Goal: Task Accomplishment & Management: Use online tool/utility

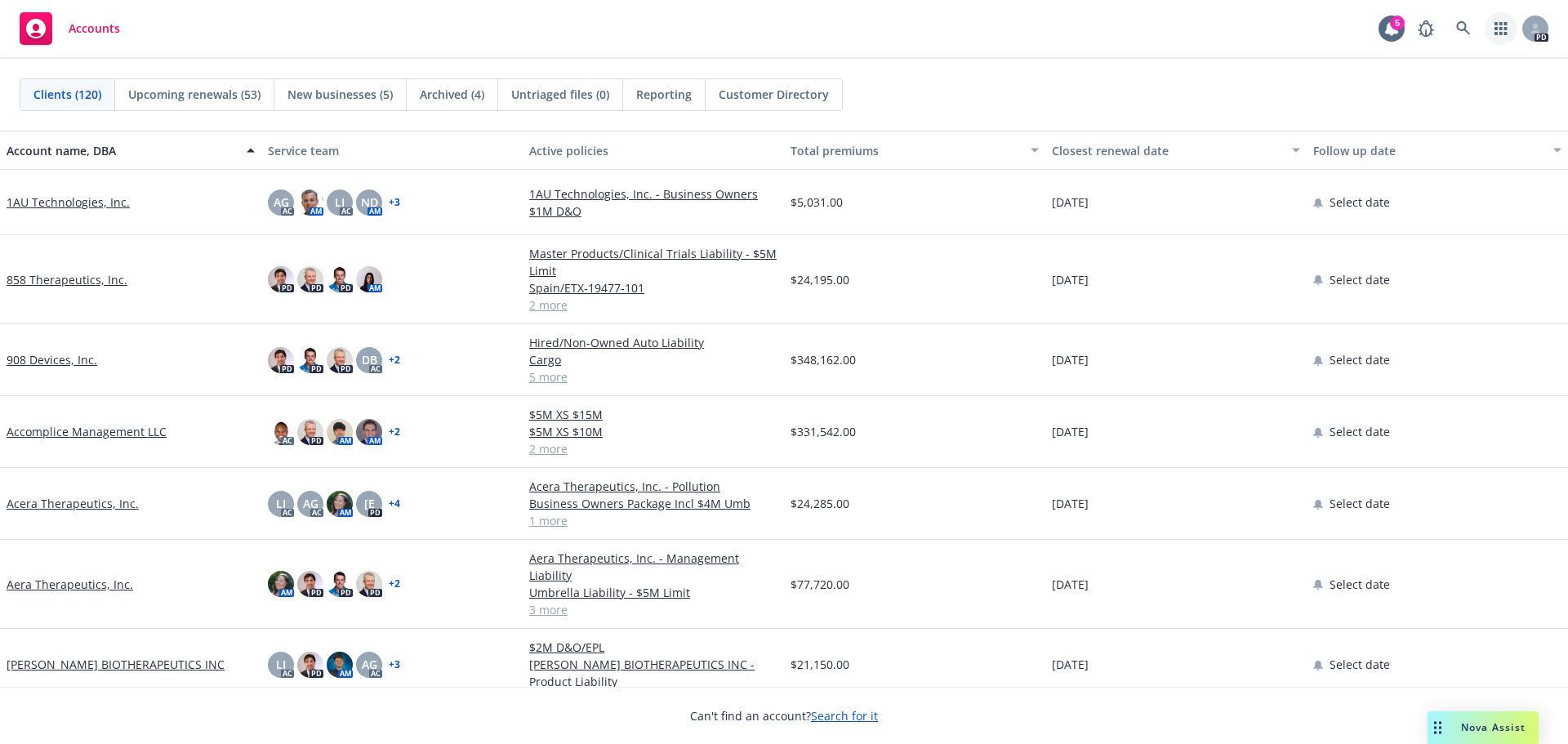
click at [1511, 39] on link "button" at bounding box center [1501, 28] width 33 height 33
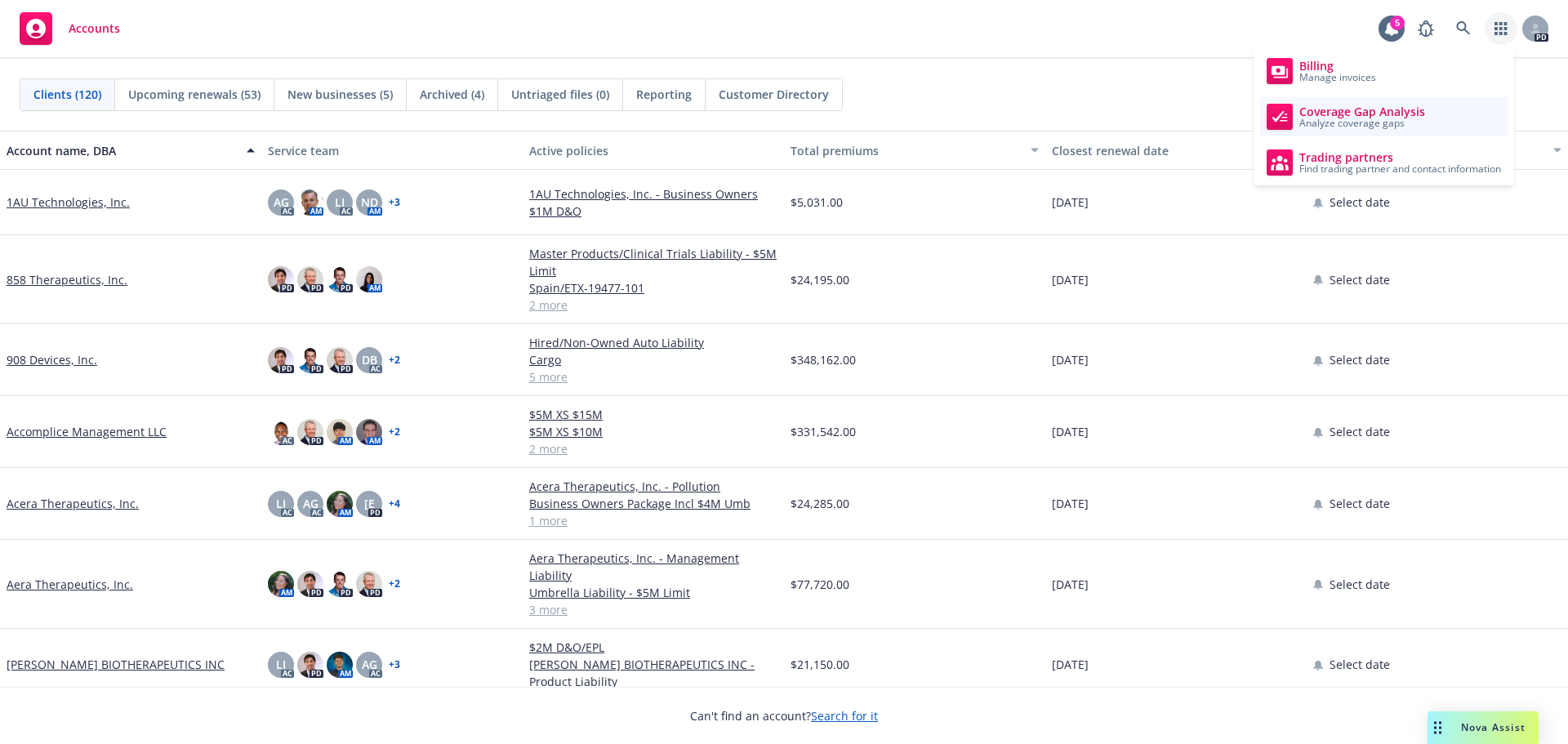
click at [1322, 118] on span "Analyze coverage gaps" at bounding box center [1361, 123] width 126 height 10
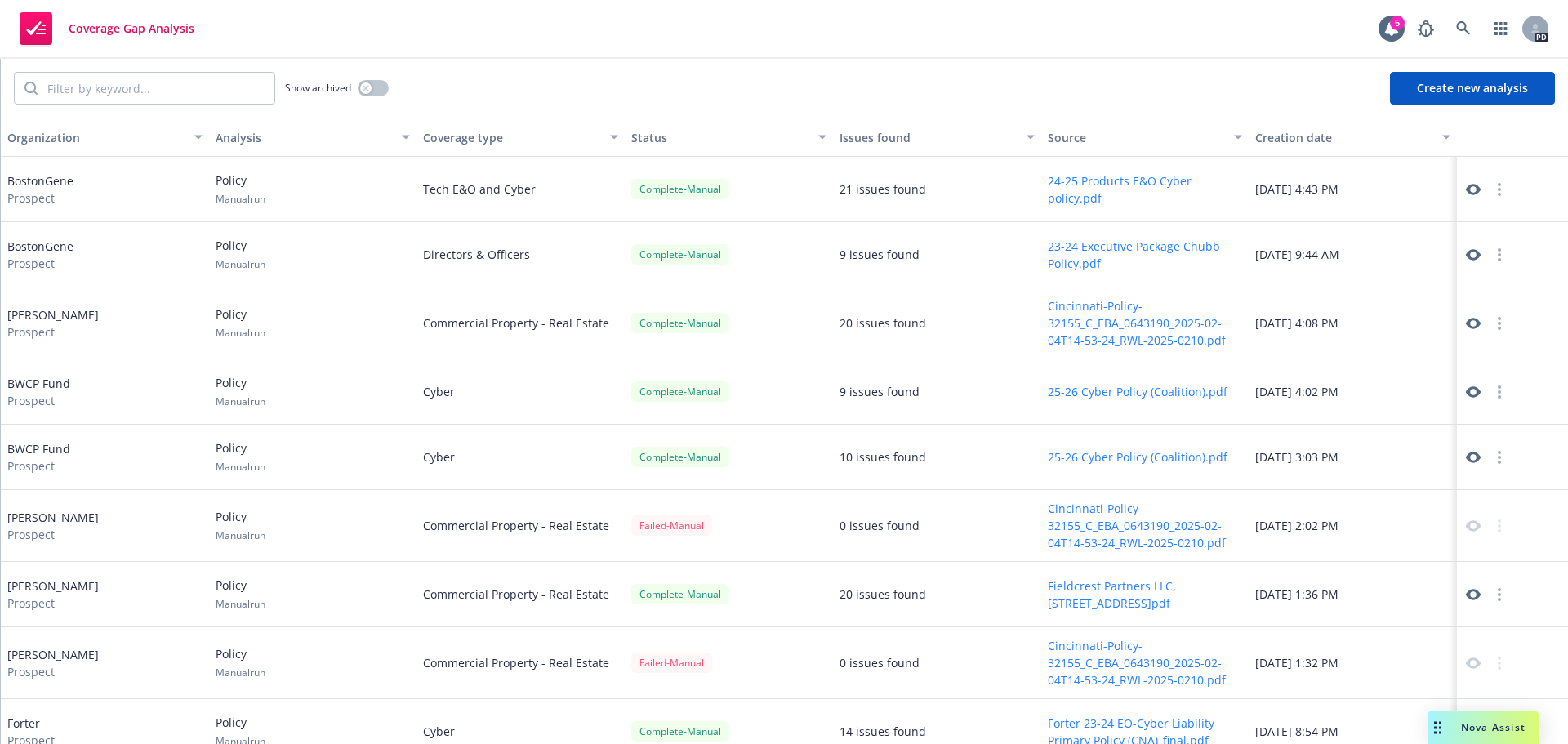
click at [1433, 86] on button "Create new analysis" at bounding box center [1473, 88] width 165 height 33
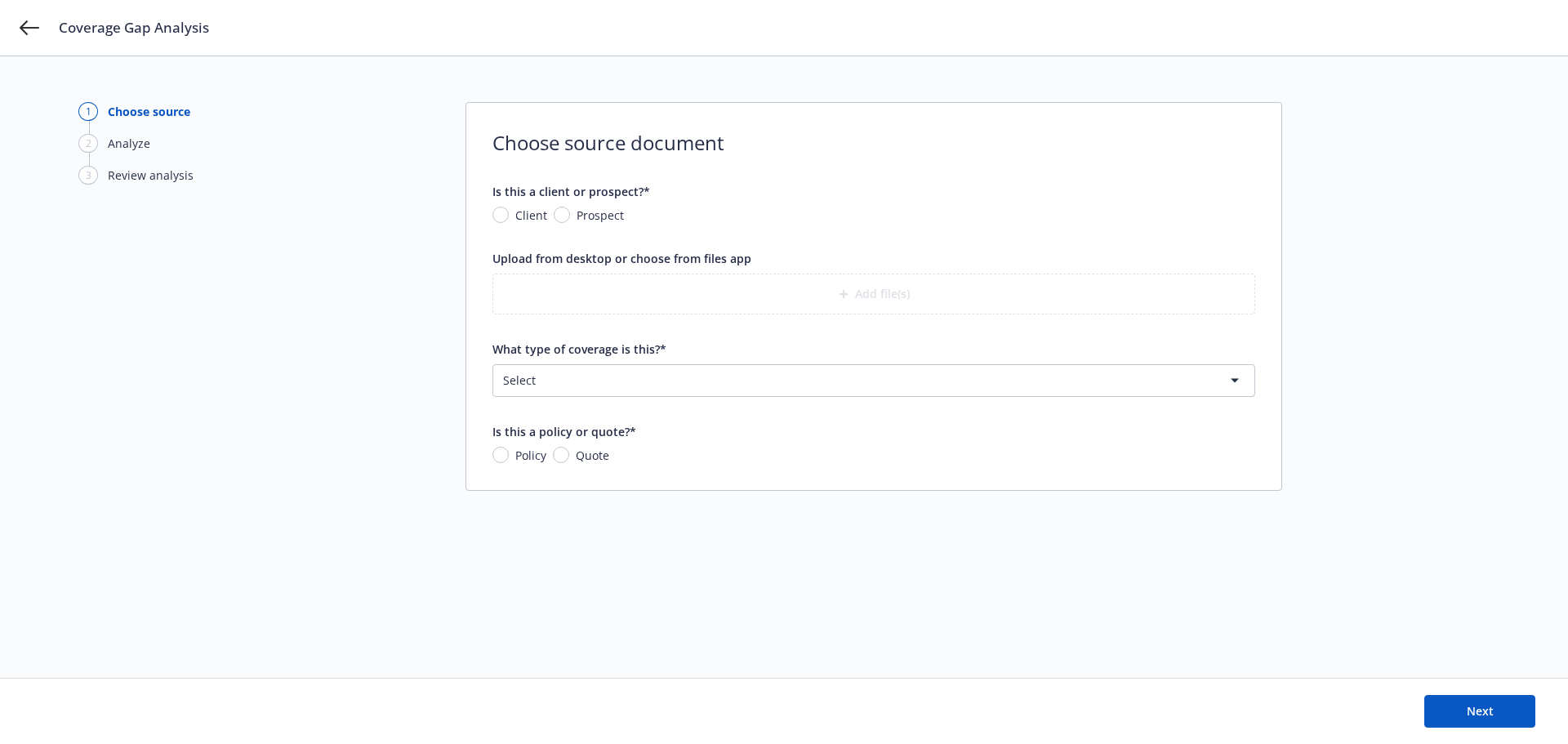
click at [676, 382] on html "Coverage Gap Analysis 1 Choose source 2 Analyze 3 Review analysis Choose source…" at bounding box center [784, 372] width 1568 height 744
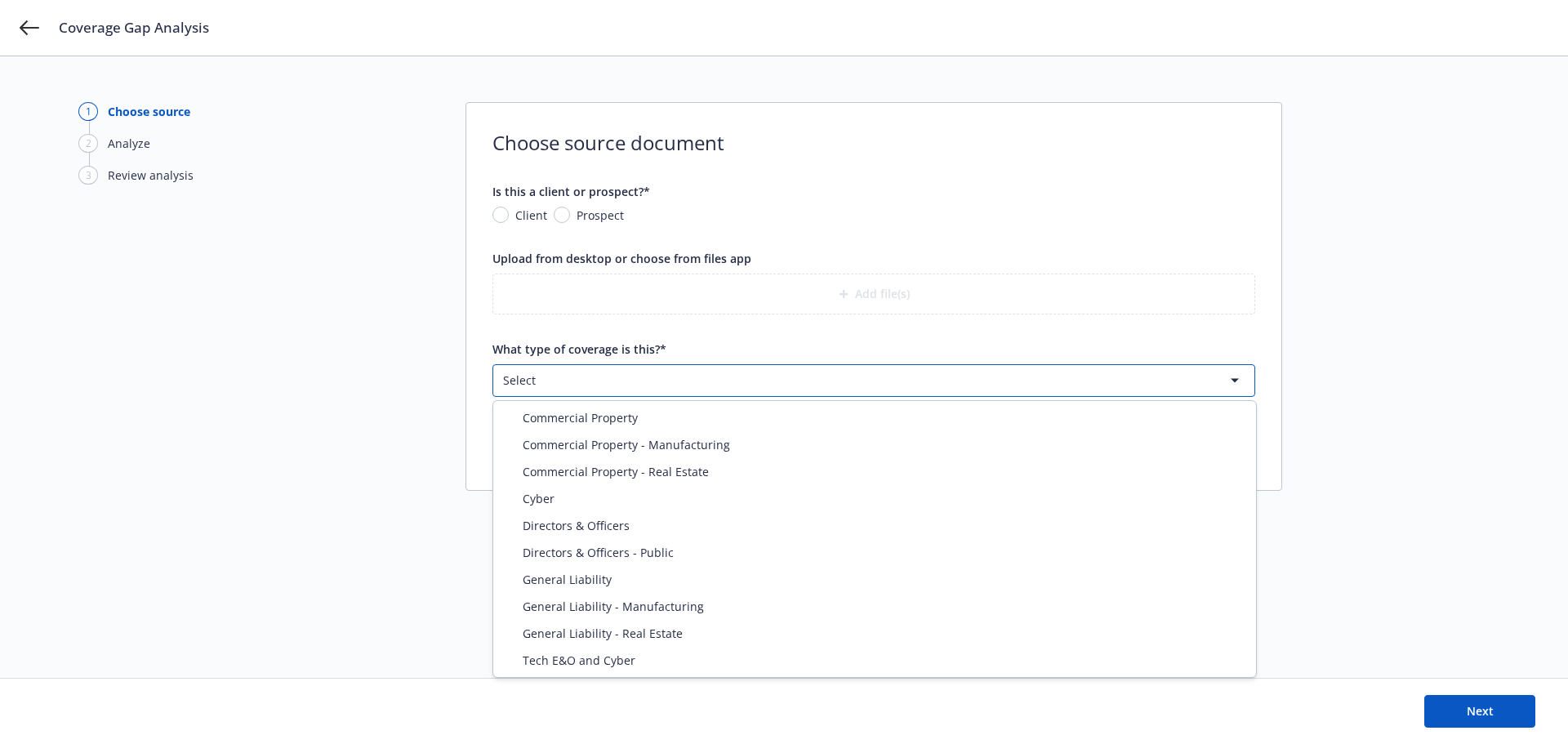
click at [381, 370] on html "Coverage Gap Analysis 1 Choose source 2 Analyze 3 Review analysis Choose source…" at bounding box center [784, 372] width 1568 height 744
click at [655, 374] on html "Coverage Gap Analysis 1 Choose source 2 Analyze 3 Review analysis Choose source…" at bounding box center [784, 372] width 1568 height 744
click at [453, 558] on html "Coverage Gap Analysis 1 Choose source 2 Analyze 3 Review analysis Choose source…" at bounding box center [784, 372] width 1568 height 744
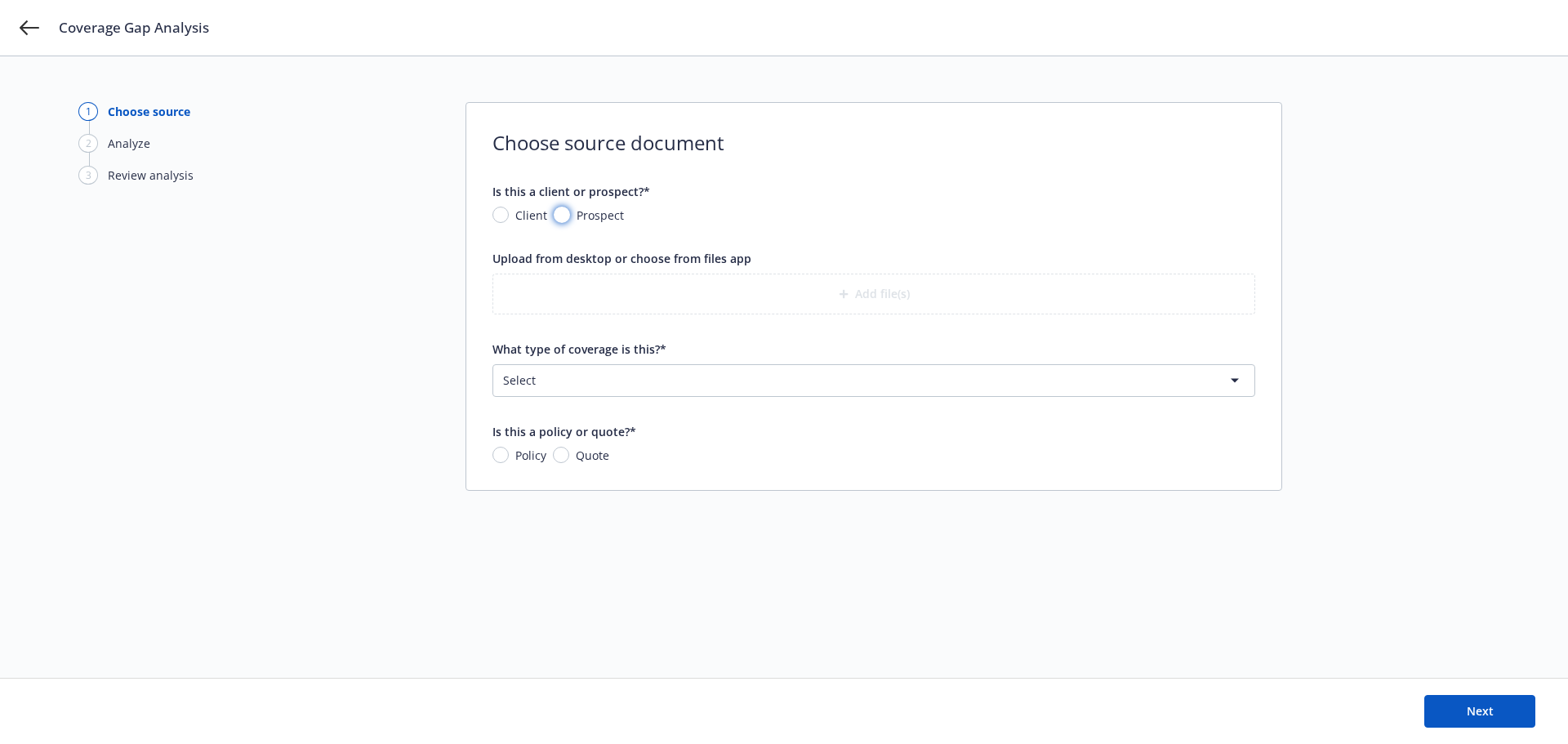
click at [558, 215] on input "Prospect" at bounding box center [562, 215] width 17 height 17
radio input "true"
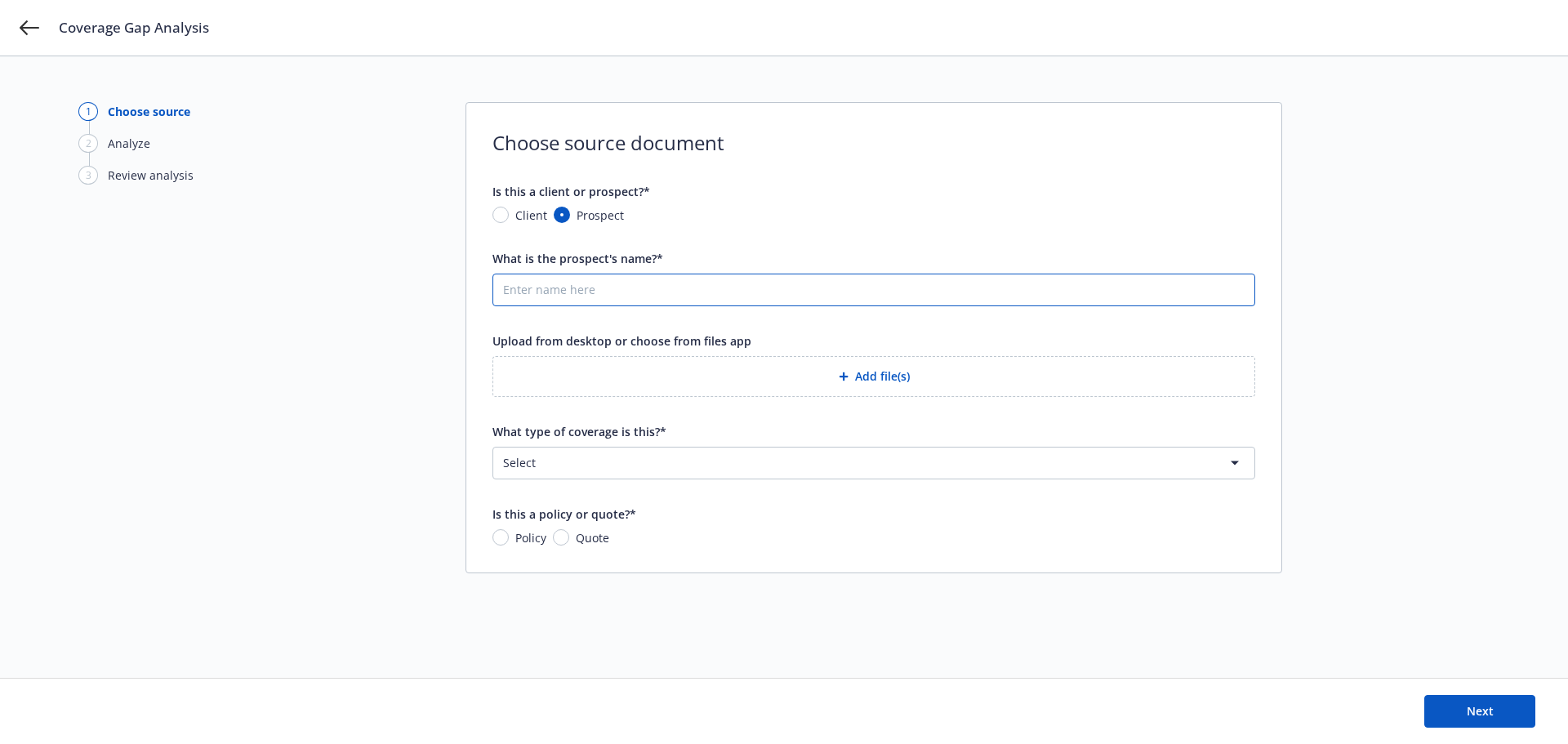
click at [565, 294] on input "What is the prospect's name?*" at bounding box center [873, 290] width 761 height 31
type input "Cardworks"
click at [873, 380] on button "Add file(s)" at bounding box center [873, 377] width 763 height 40
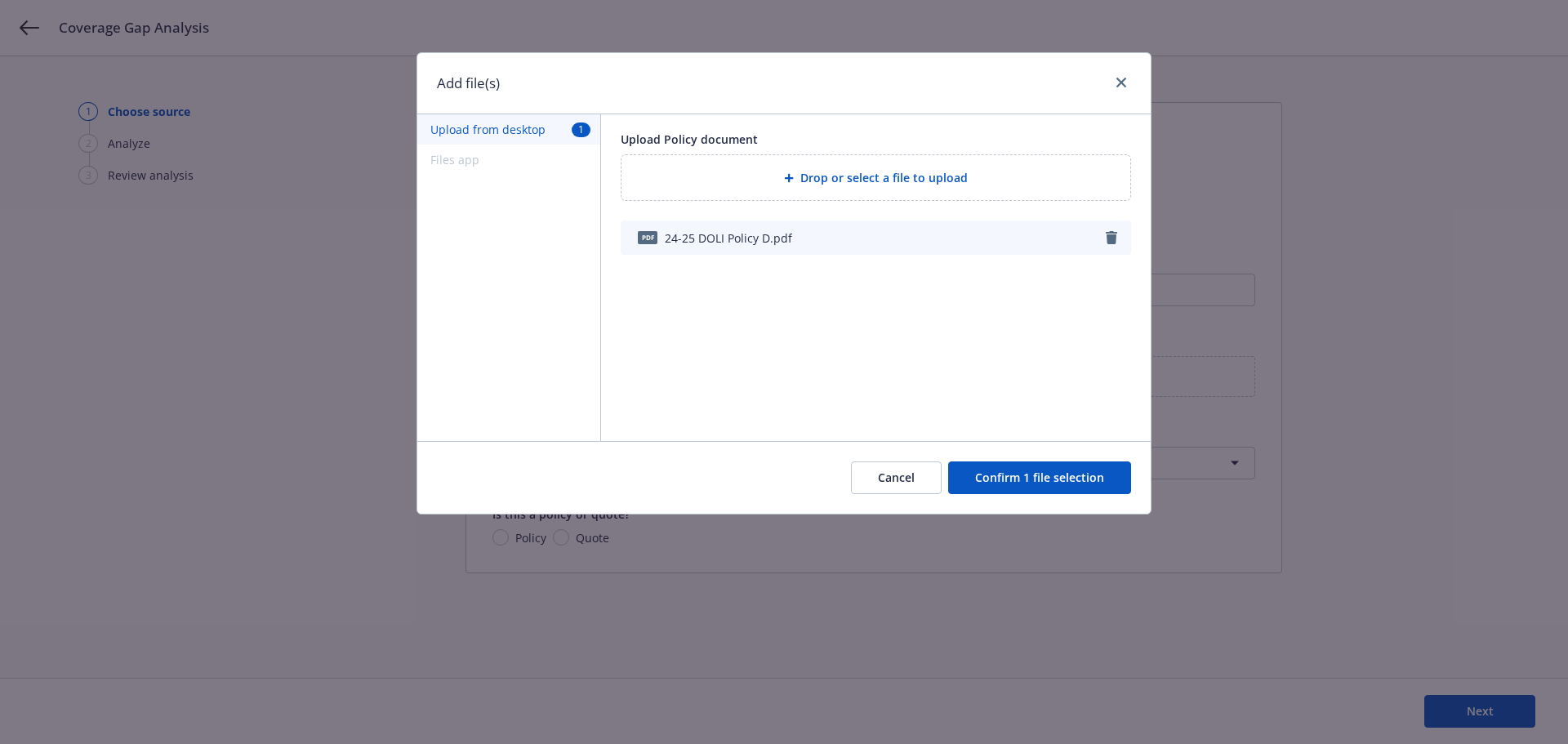
click at [1070, 485] on button "Confirm 1 file selection" at bounding box center [1039, 479] width 183 height 33
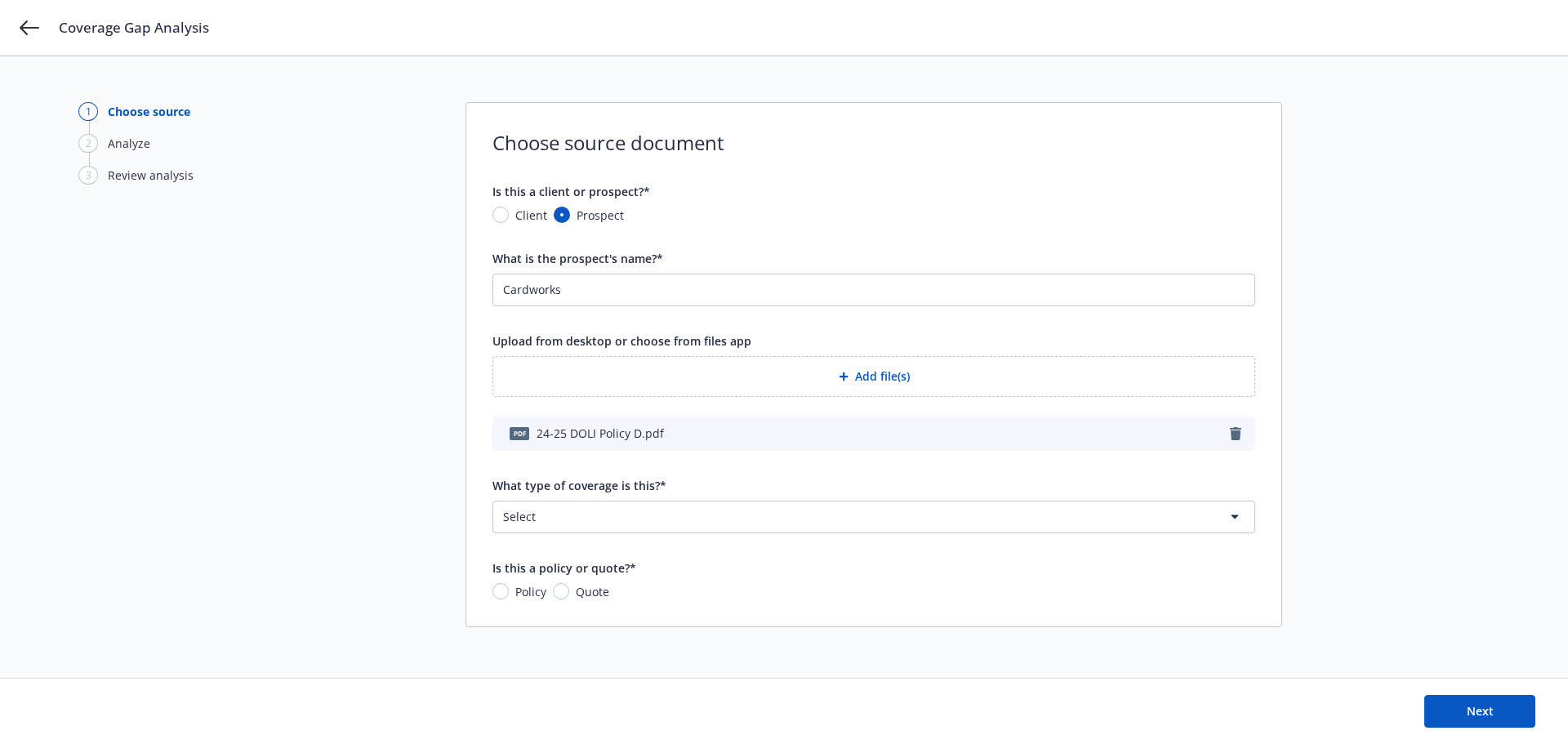
click at [700, 529] on html "Coverage Gap Analysis 1 Choose source 2 Analyze 3 Review analysis Choose source…" at bounding box center [784, 372] width 1568 height 744
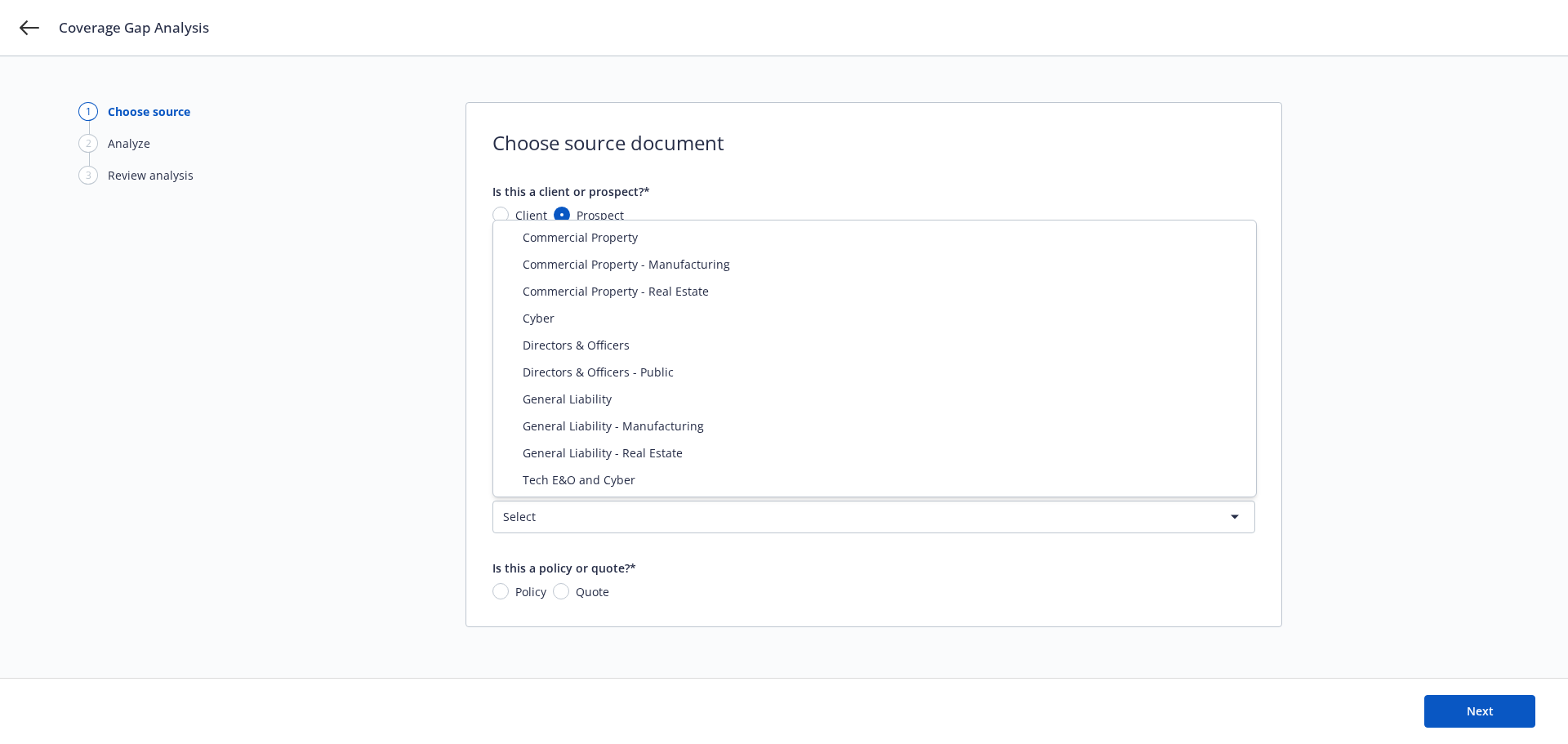
select select "DIRECTORS_AND_OFFICERS_PUBLIC"
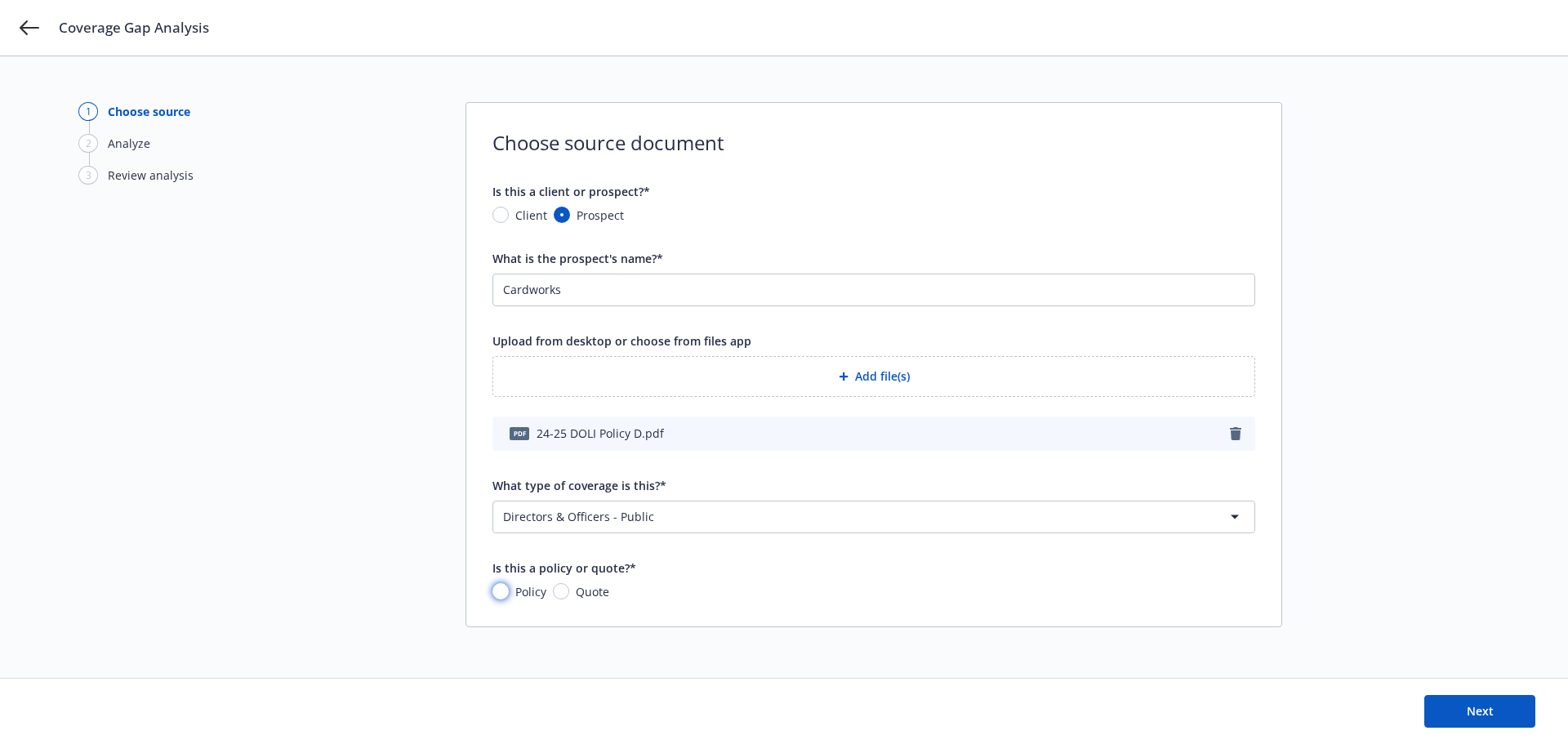
click at [503, 595] on input "Policy" at bounding box center [500, 592] width 17 height 17
radio input "true"
click at [663, 294] on input "Cardworks" at bounding box center [873, 290] width 761 height 31
type input "Cardworks - D&O"
click at [1481, 710] on span "Next" at bounding box center [1480, 711] width 27 height 16
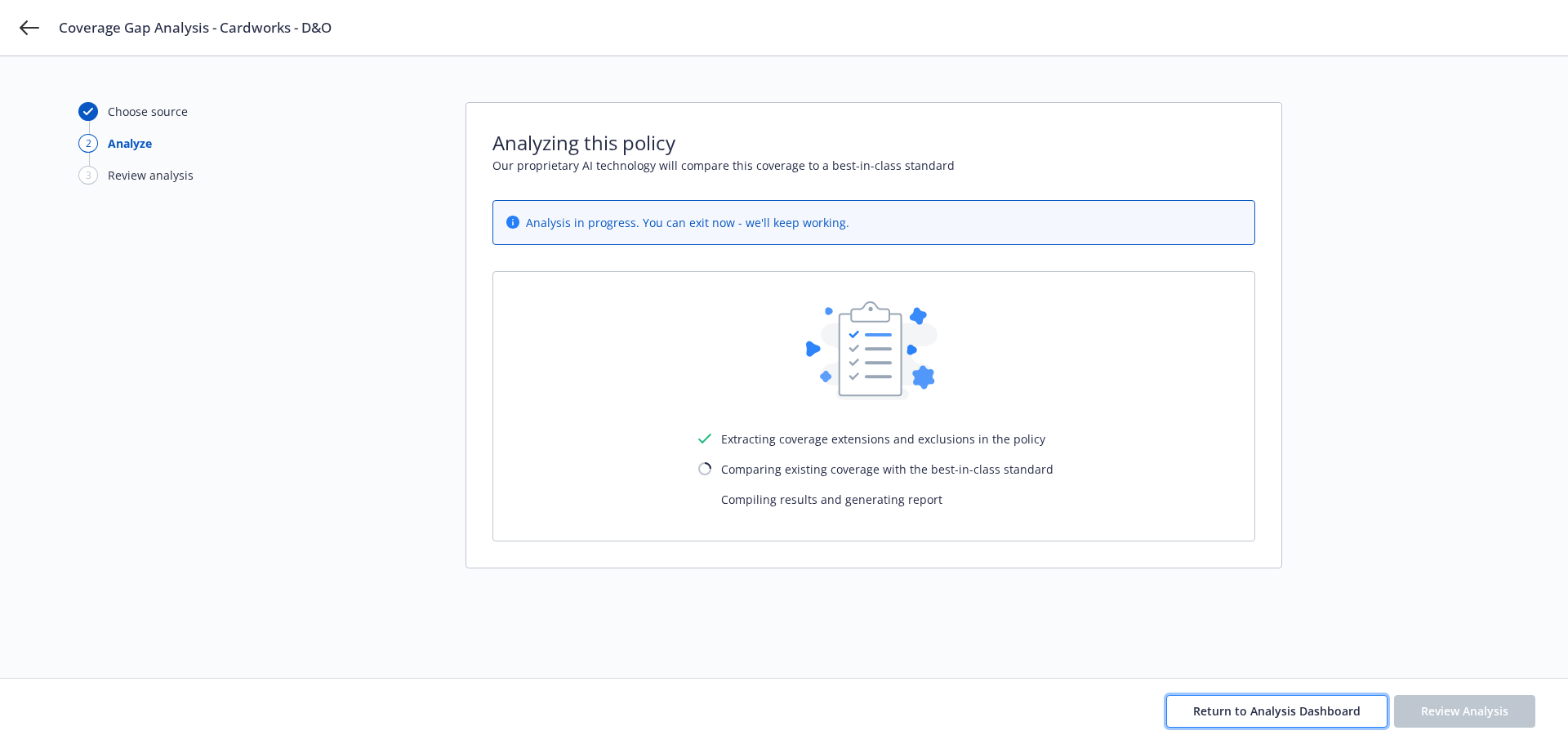
click at [1316, 718] on span "Return to Analysis Dashboard" at bounding box center [1277, 711] width 167 height 16
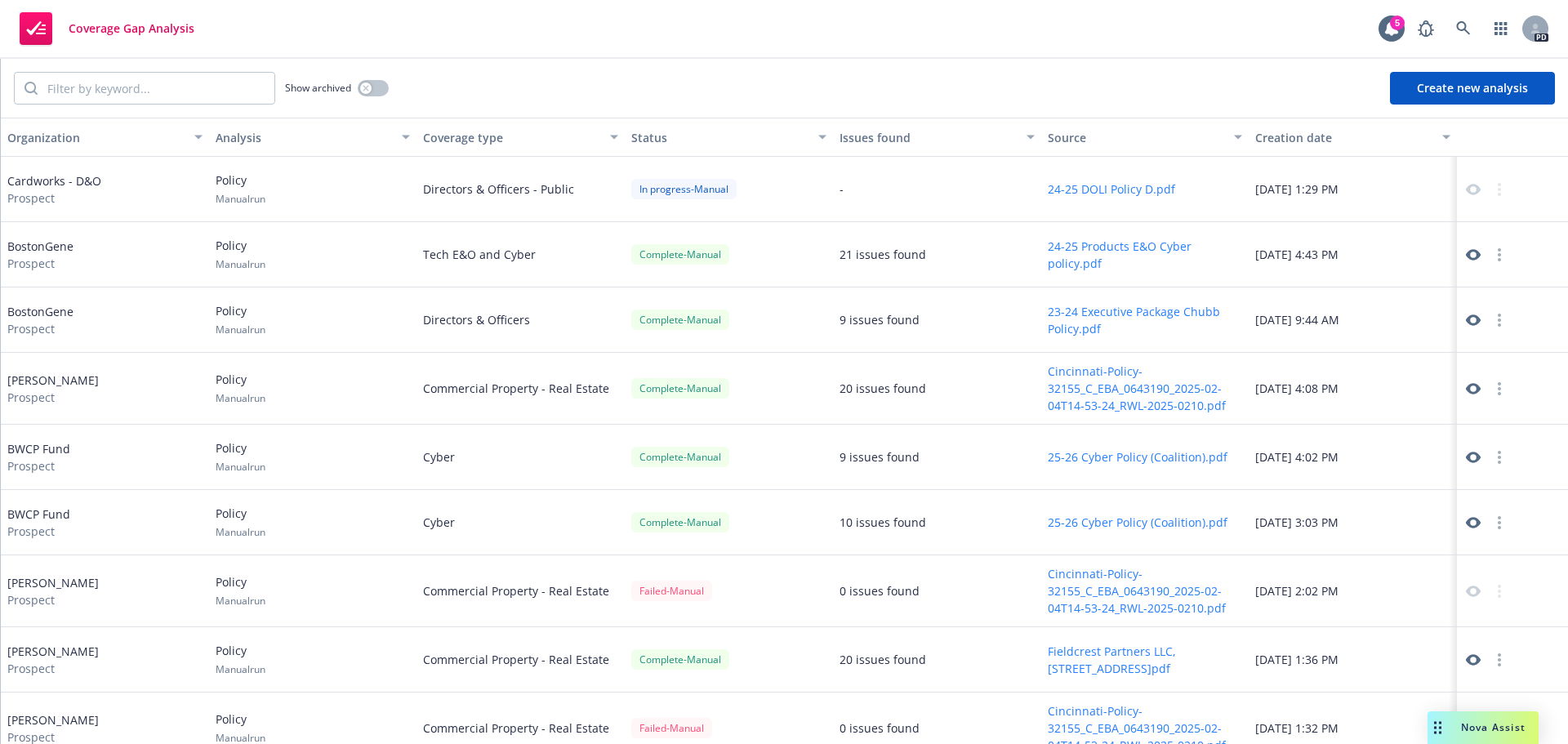
click at [1471, 85] on button "Create new analysis" at bounding box center [1473, 88] width 165 height 33
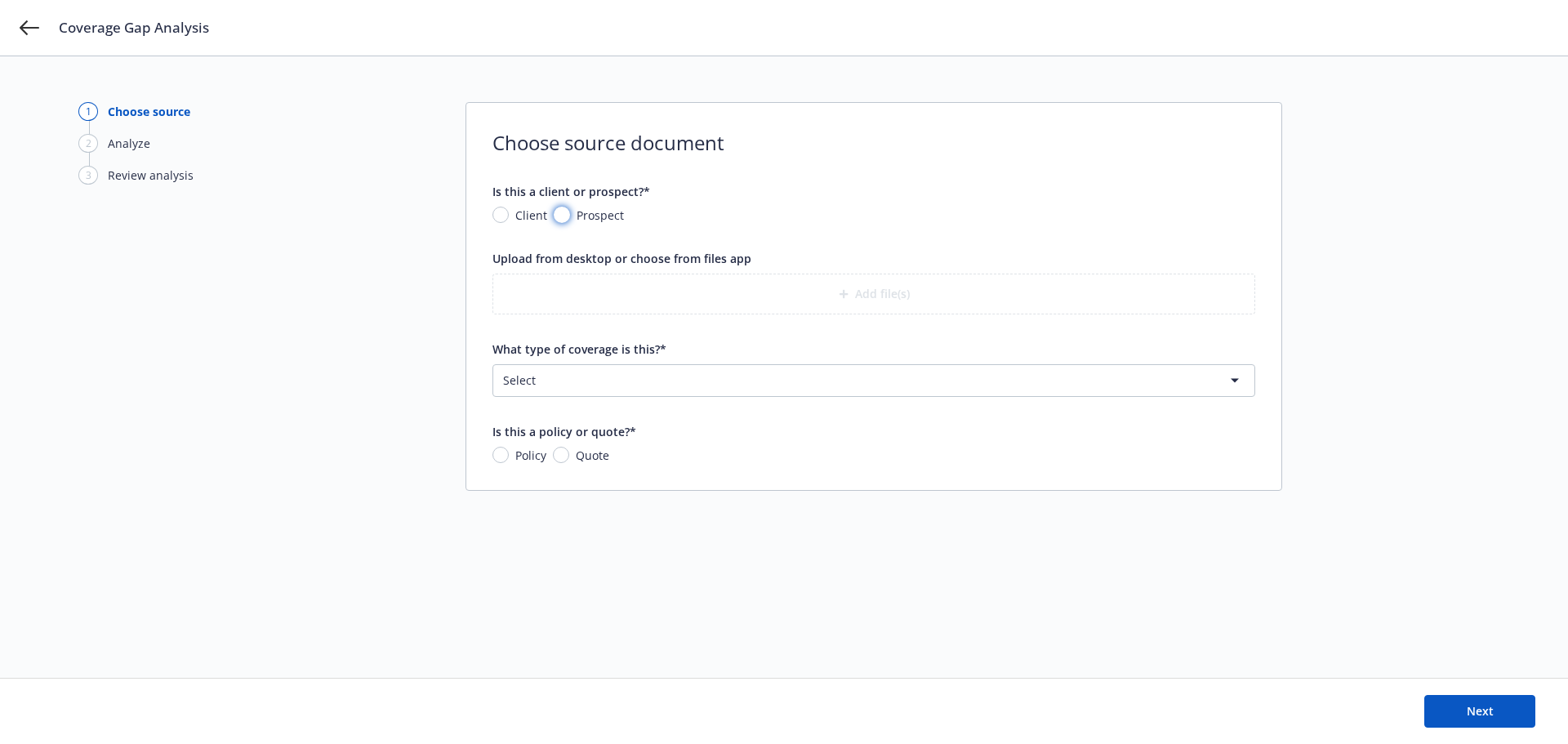
click at [566, 208] on input "Prospect" at bounding box center [562, 215] width 17 height 17
radio input "true"
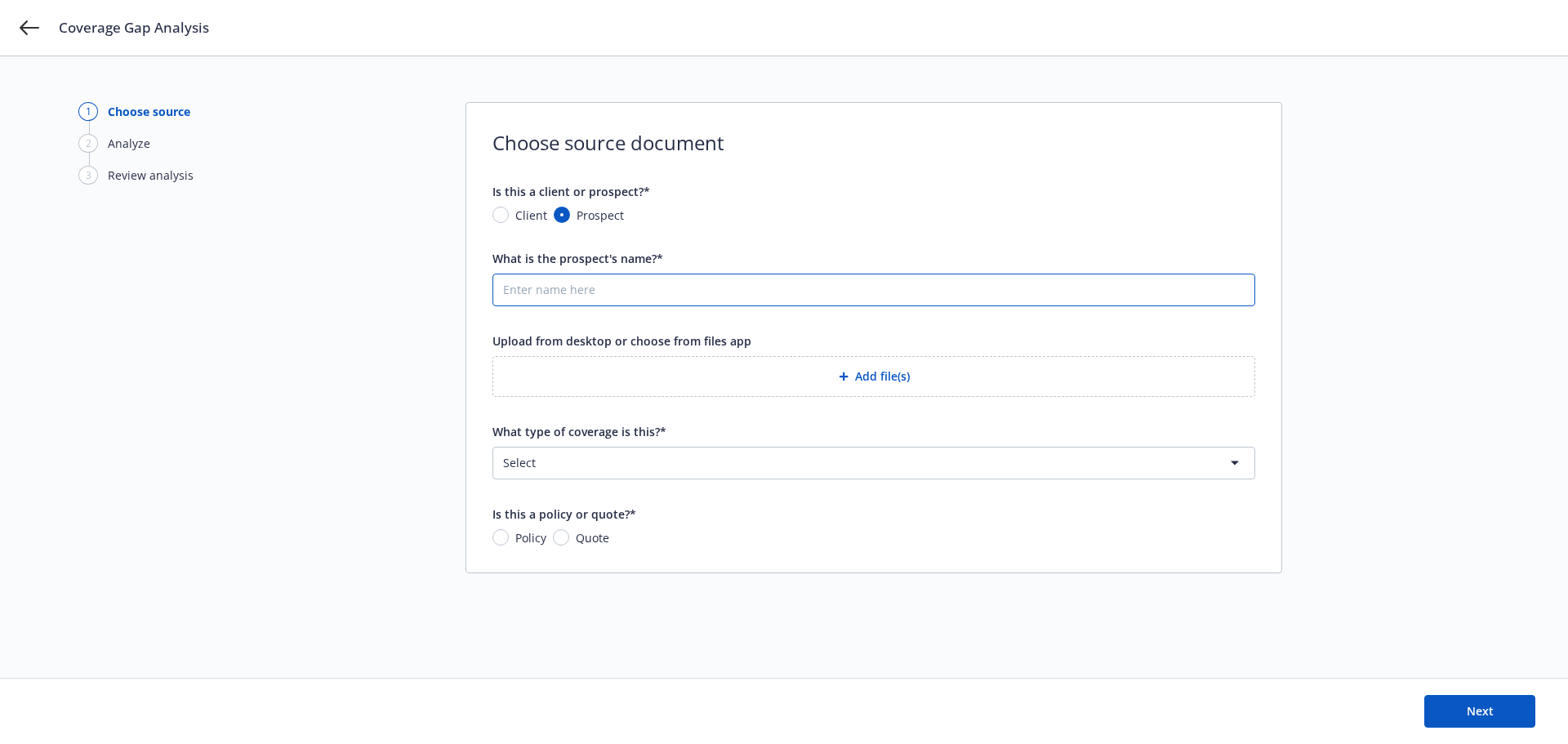
drag, startPoint x: 569, startPoint y: 284, endPoint x: 655, endPoint y: 298, distance: 87.1
click at [569, 284] on input "What is the prospect's name?*" at bounding box center [873, 290] width 761 height 31
type input "Cardworks - Cyber"
click at [877, 372] on button "Add file(s)" at bounding box center [873, 377] width 763 height 40
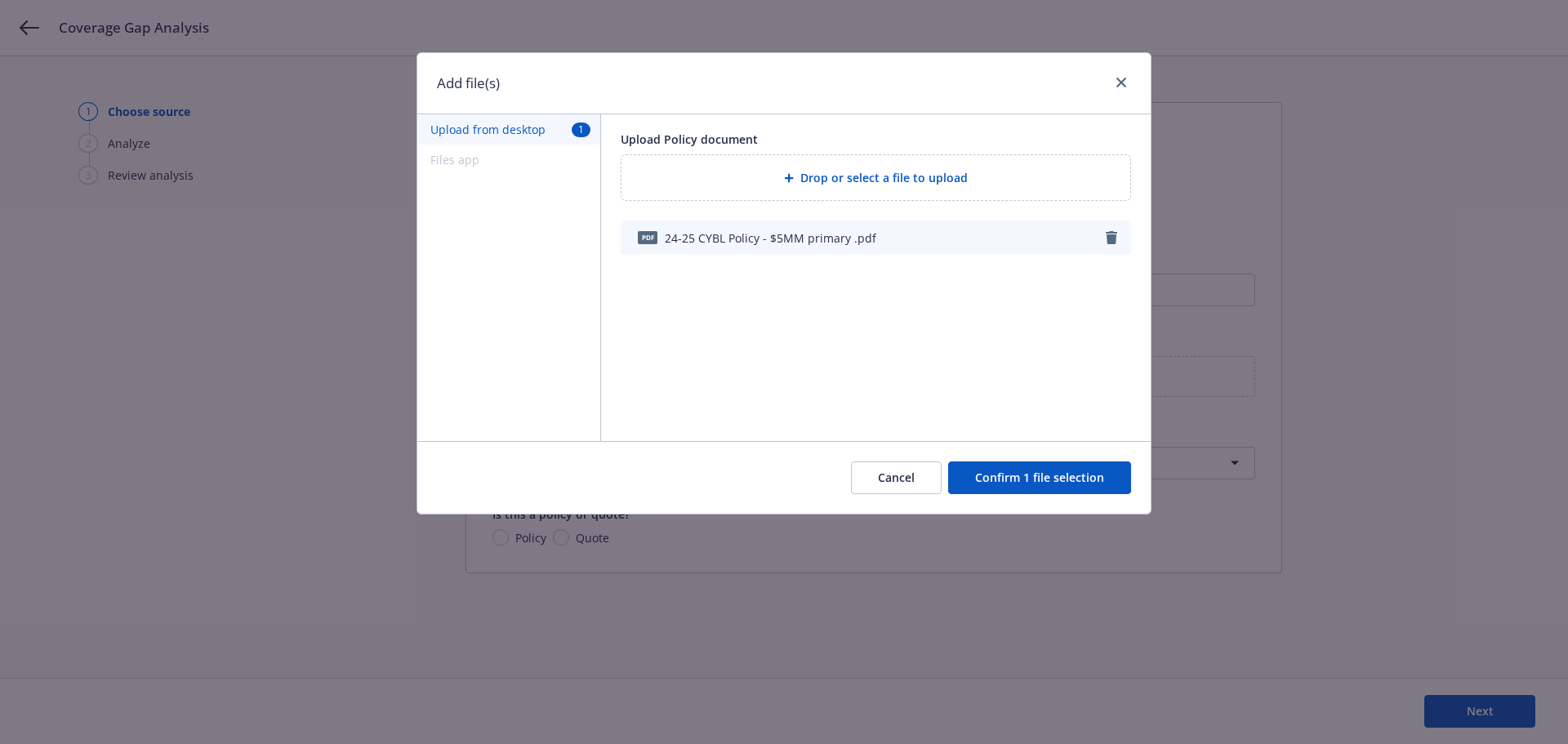
click at [1034, 481] on button "Confirm 1 file selection" at bounding box center [1039, 479] width 183 height 33
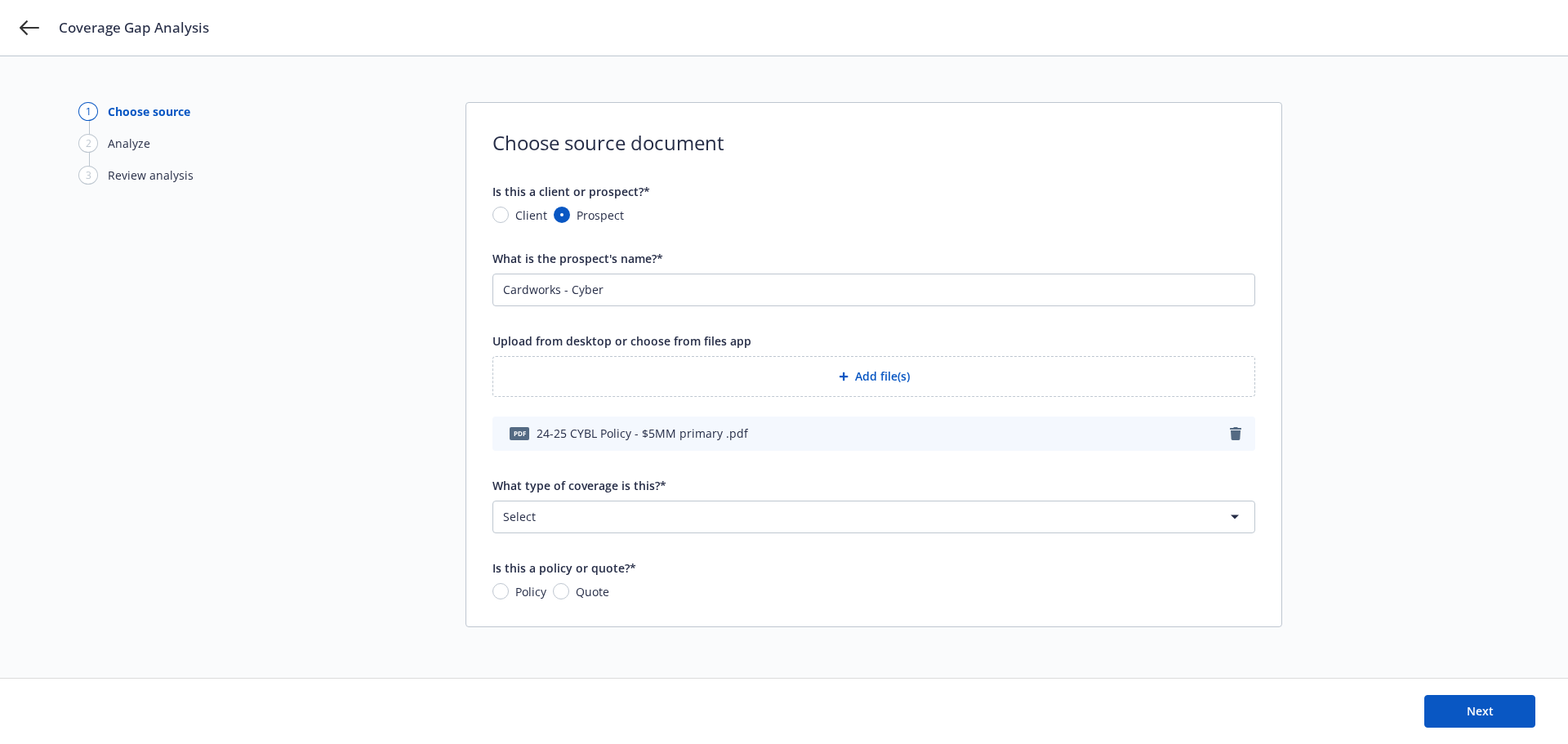
click at [735, 507] on html "Coverage Gap Analysis 1 Choose source 2 Analyze 3 Review analysis Choose source…" at bounding box center [784, 372] width 1568 height 744
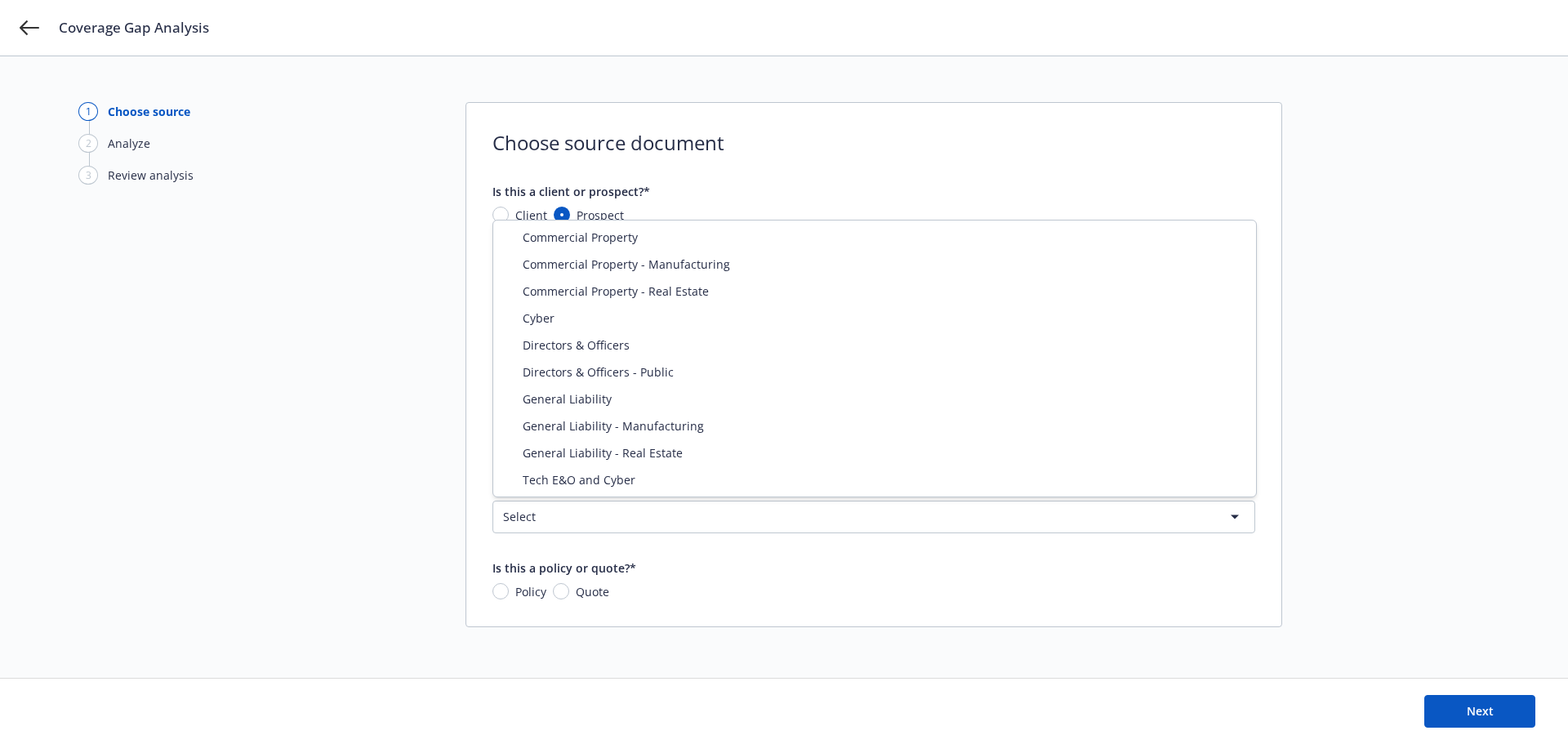
select select "CYBER"
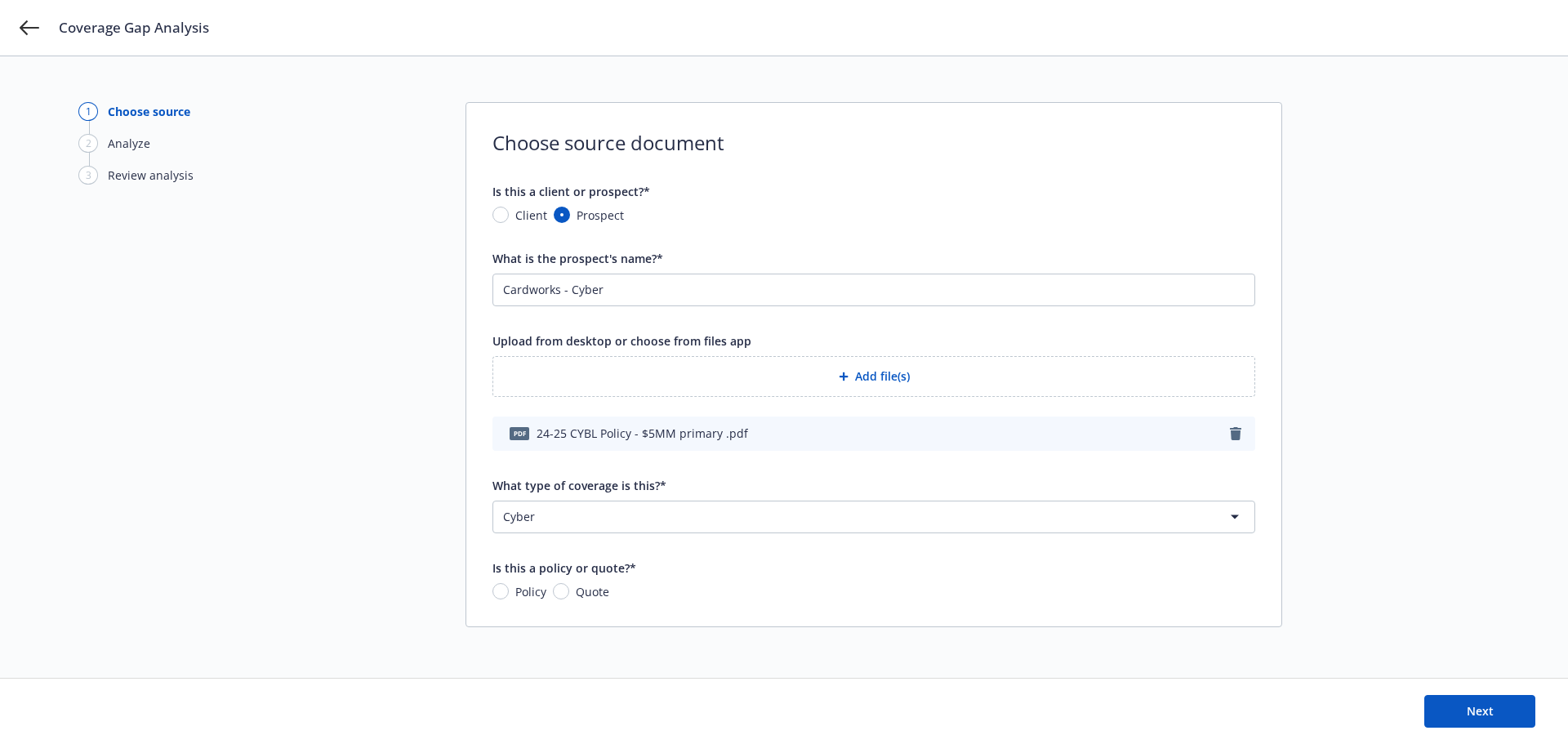
click at [510, 590] on span "Policy" at bounding box center [527, 592] width 38 height 17
click at [509, 590] on input "Policy" at bounding box center [500, 592] width 17 height 17
radio input "true"
click at [1473, 705] on span "Next" at bounding box center [1480, 711] width 27 height 16
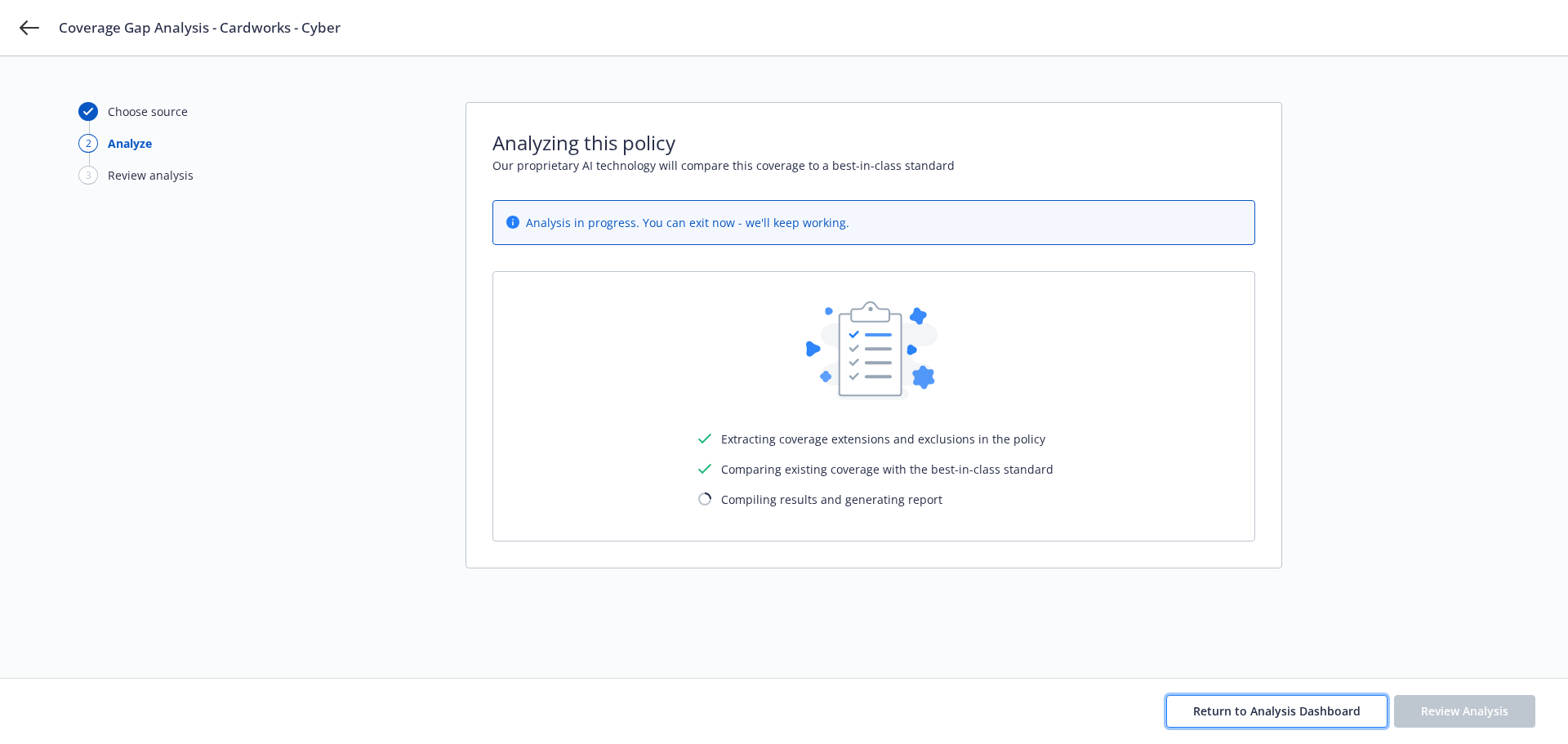
click at [1261, 704] on span "Return to Analysis Dashboard" at bounding box center [1277, 711] width 167 height 16
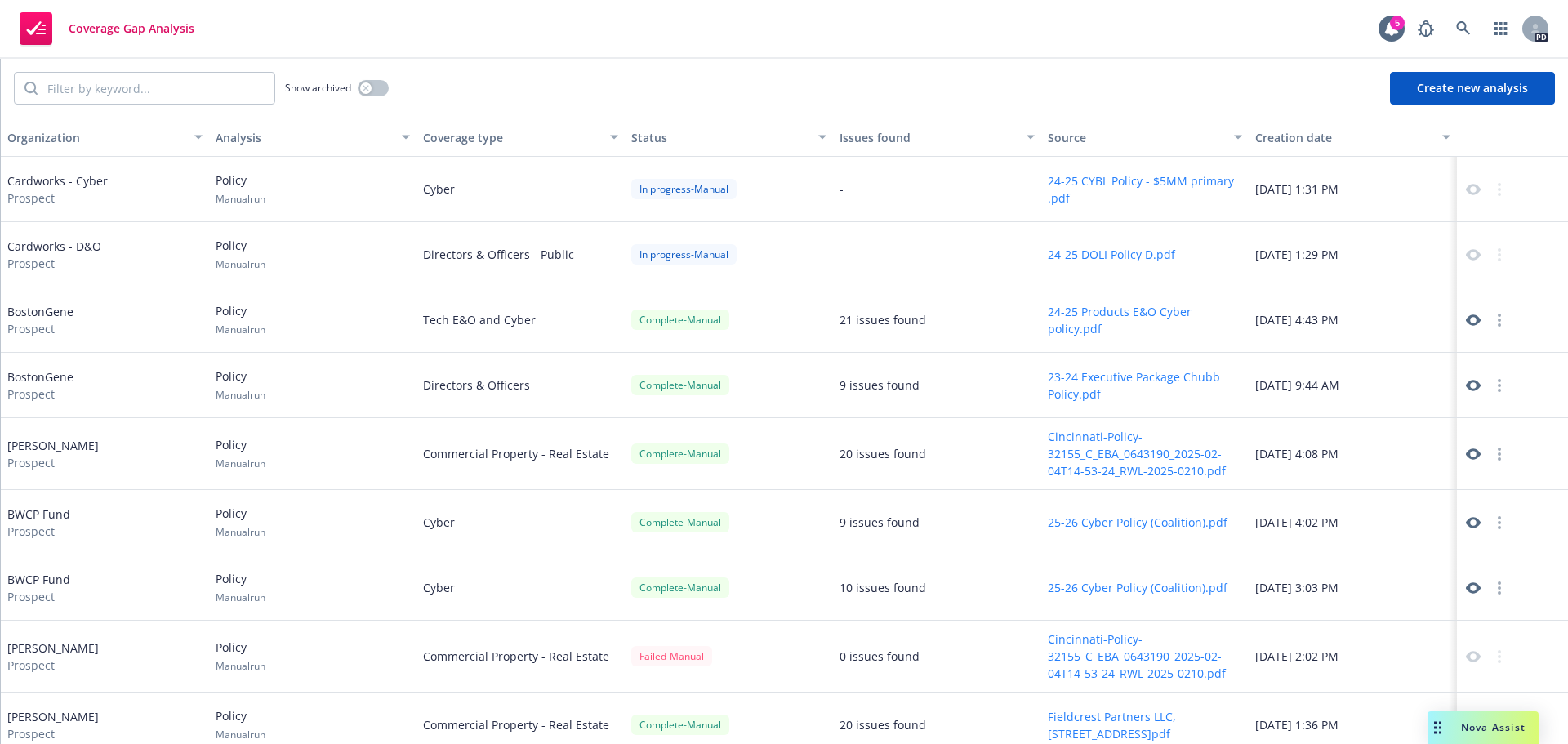
click at [85, 261] on span "Prospect" at bounding box center [54, 264] width 94 height 17
click at [1109, 257] on button "24-25 DOLI Policy D.pdf" at bounding box center [1111, 254] width 128 height 17
click at [420, 261] on div "Directors & Officers - Public" at bounding box center [521, 254] width 208 height 65
click at [1466, 254] on icon at bounding box center [1473, 255] width 15 height 15
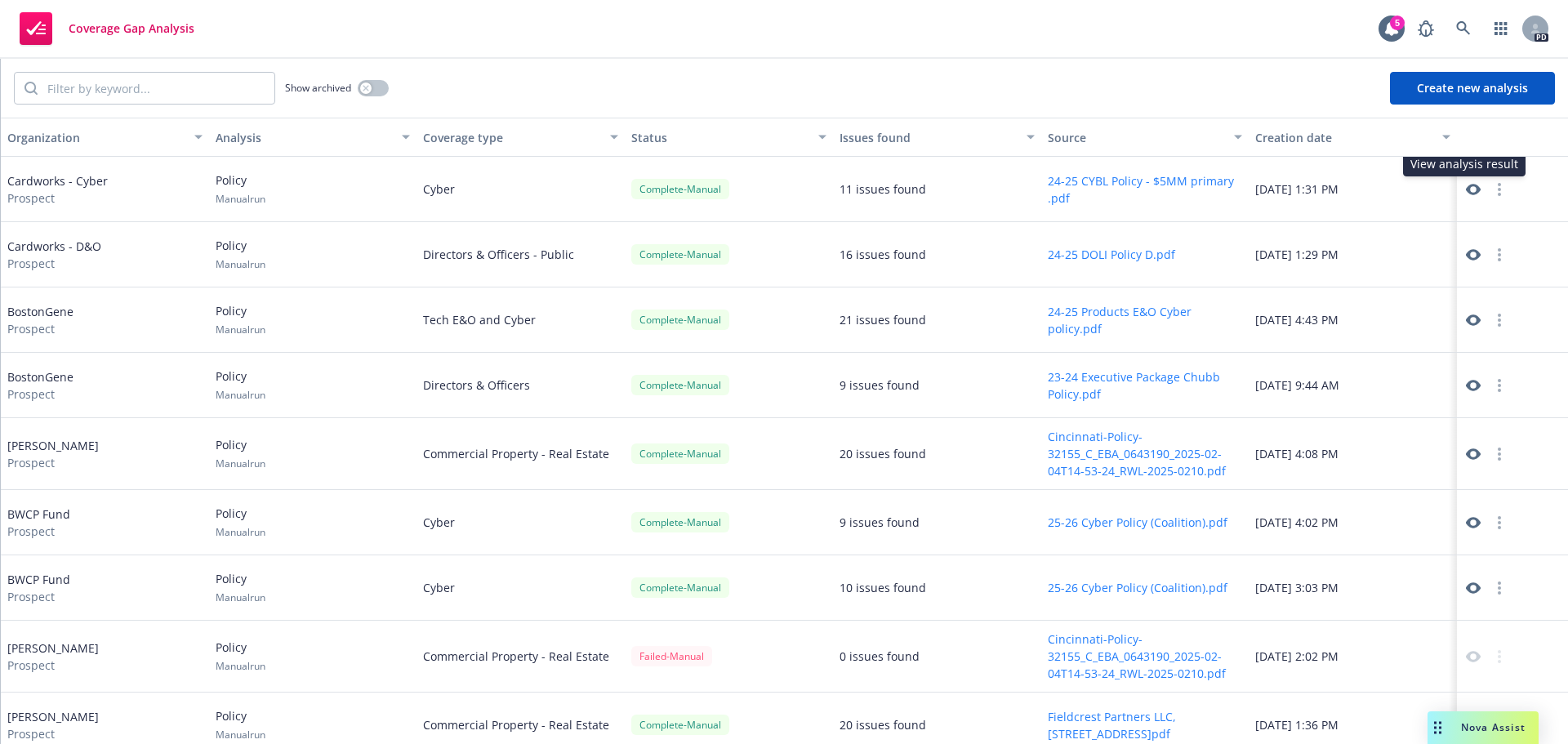
click at [1466, 195] on icon at bounding box center [1473, 189] width 15 height 15
click at [1492, 254] on button "button" at bounding box center [1499, 254] width 19 height 19
click at [1466, 255] on icon at bounding box center [1473, 255] width 15 height 15
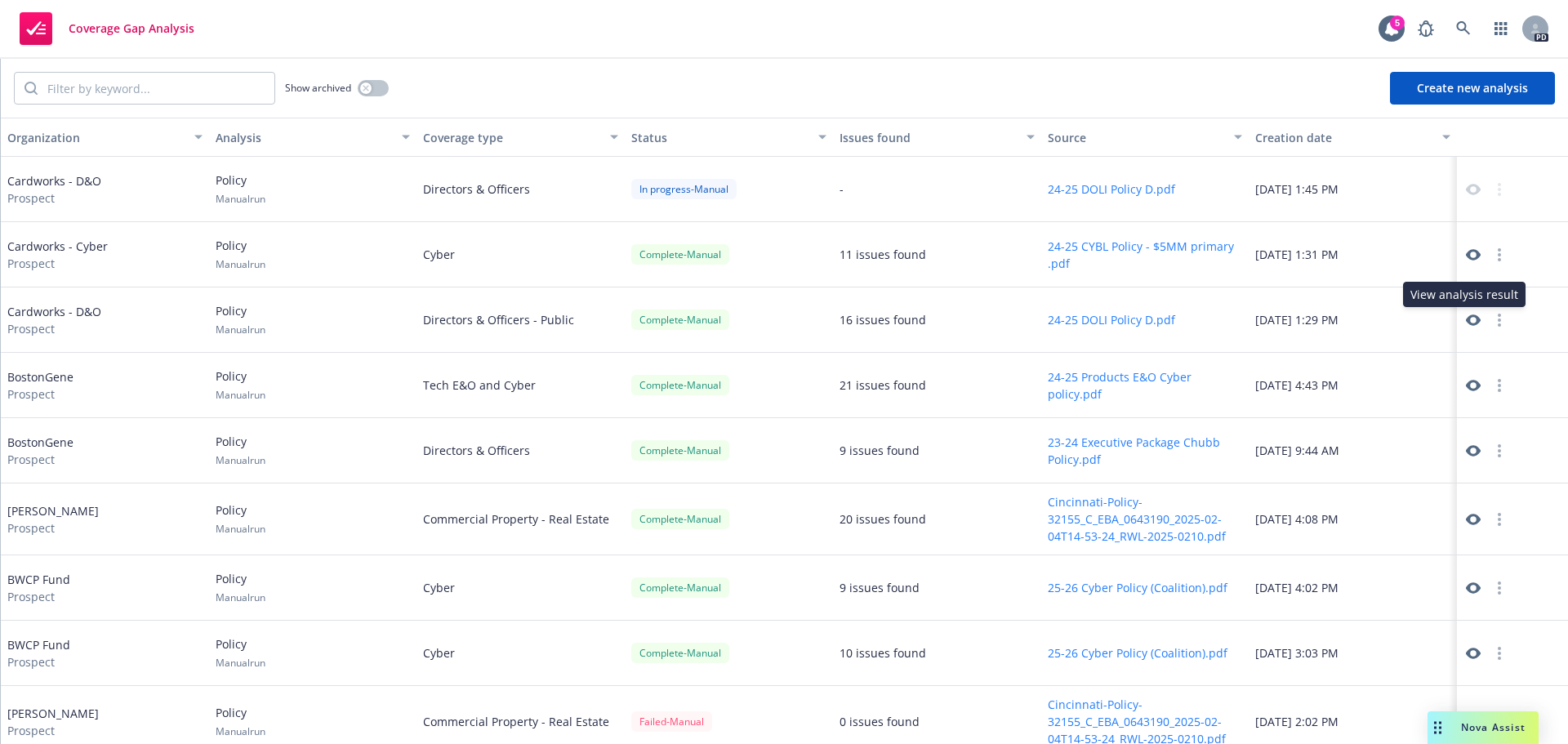
click at [1466, 324] on icon at bounding box center [1473, 321] width 15 height 11
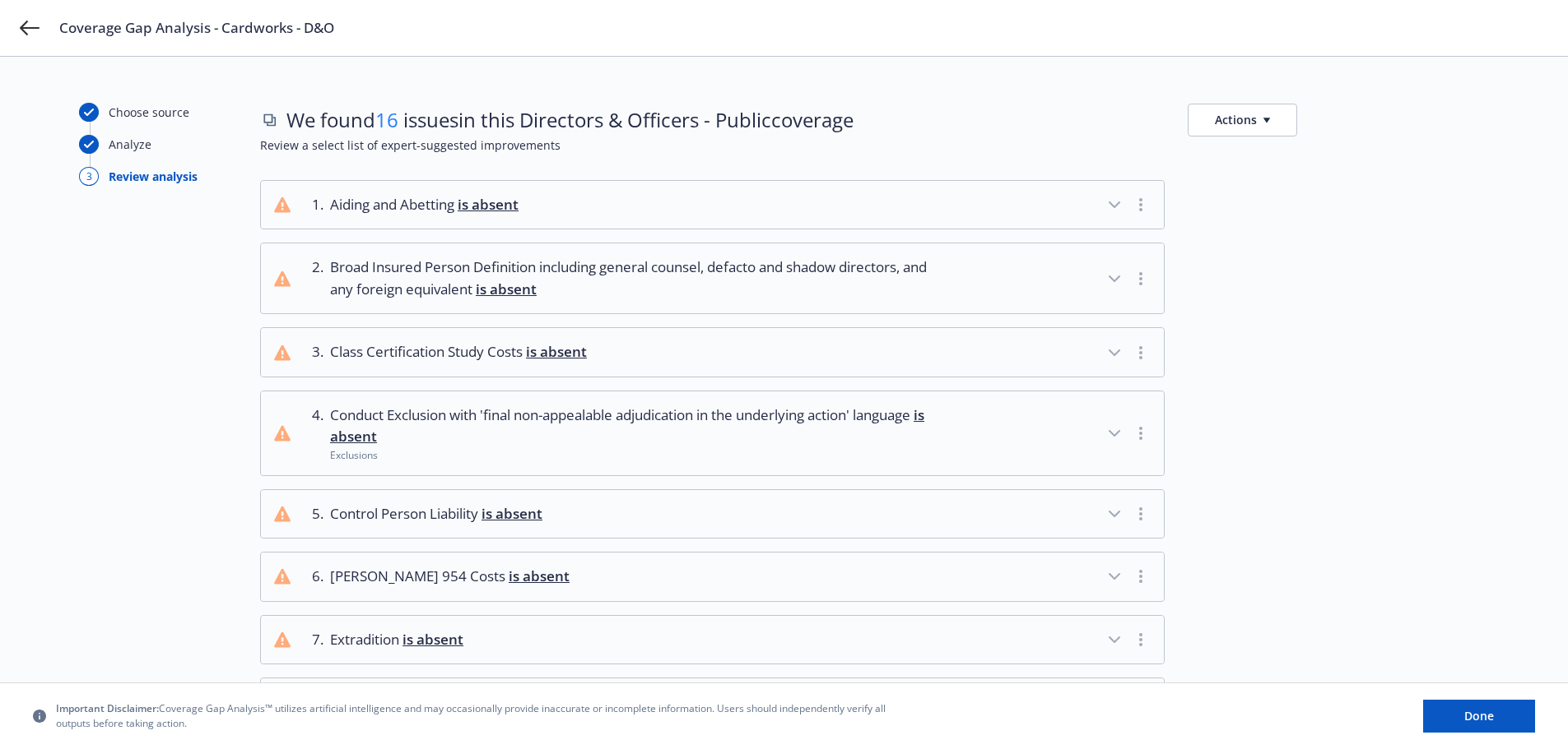
click at [1250, 114] on button "Actions" at bounding box center [1242, 120] width 109 height 33
click at [1265, 158] on link "Copy list of issues" at bounding box center [1321, 157] width 265 height 33
click at [33, 29] on icon at bounding box center [29, 28] width 19 height 15
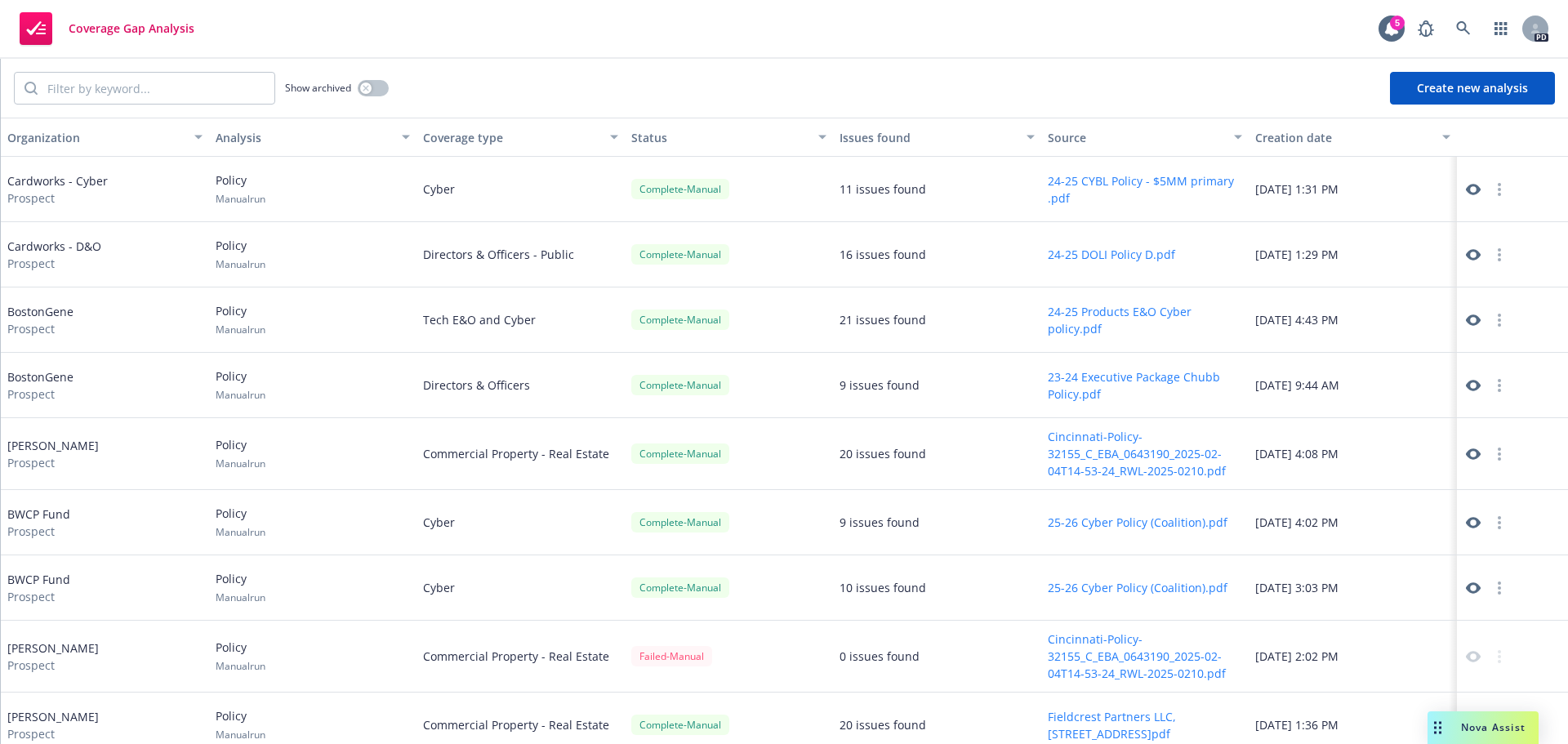
click at [1462, 90] on button "Create new analysis" at bounding box center [1473, 88] width 165 height 33
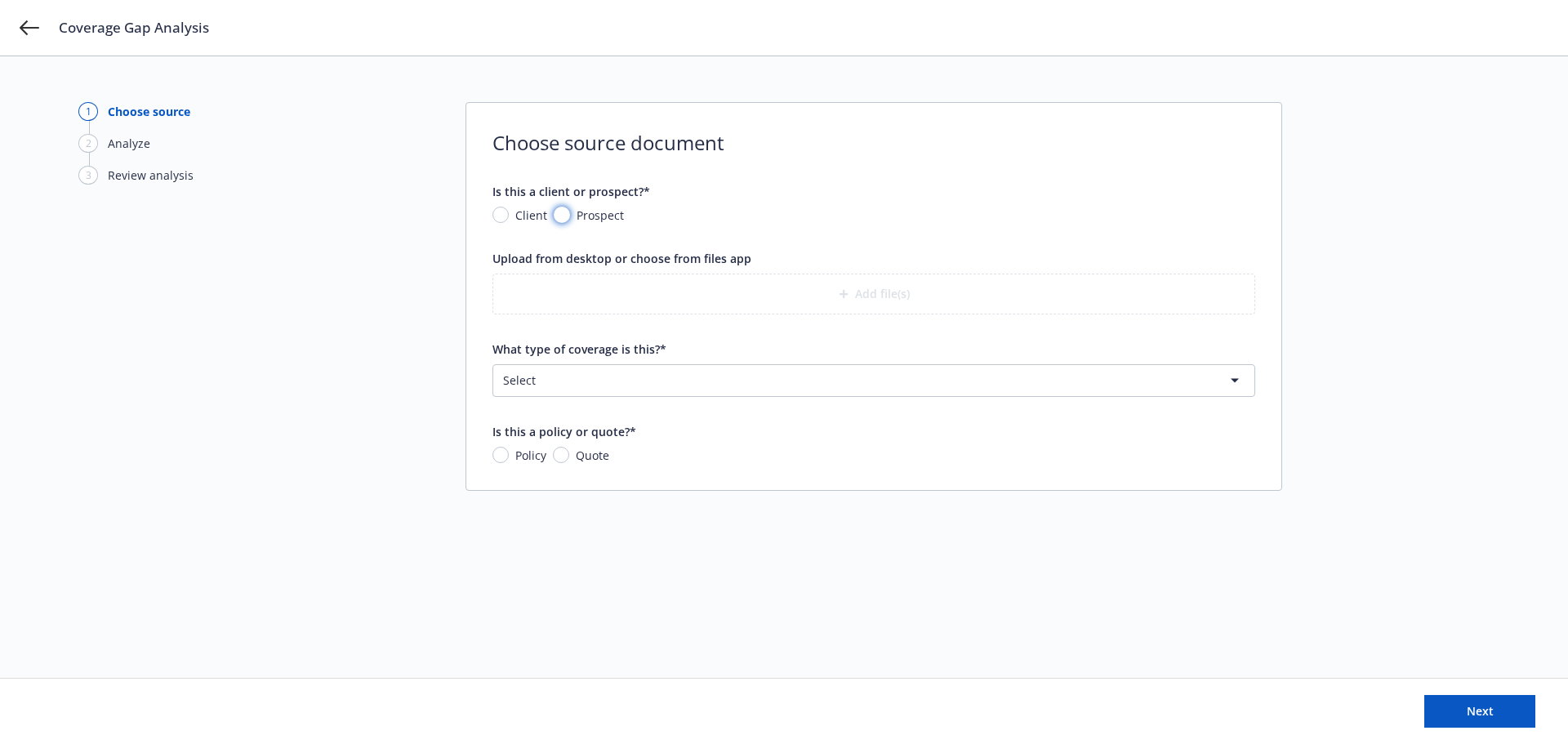
click at [565, 214] on input "Prospect" at bounding box center [562, 215] width 17 height 17
radio input "true"
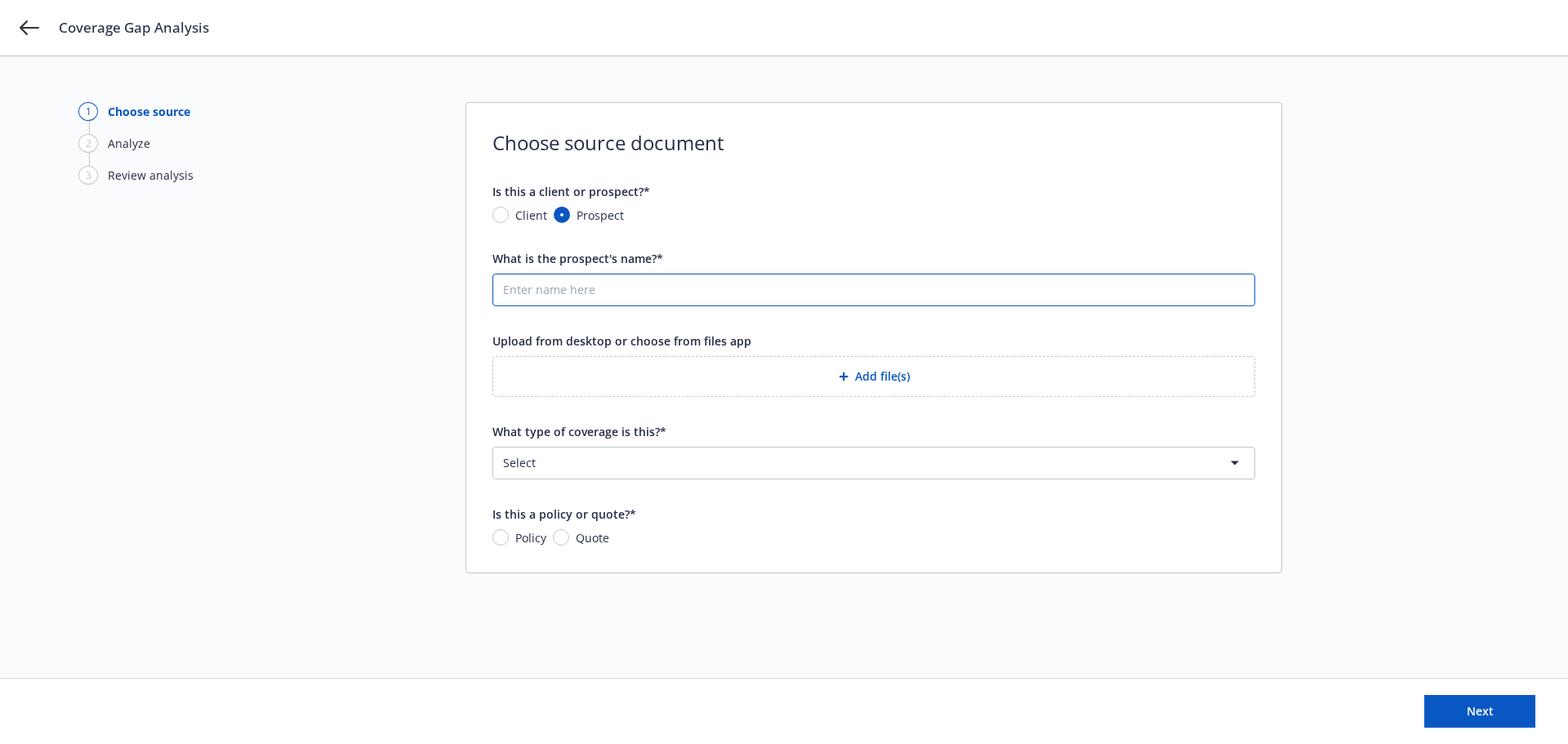
click at [764, 292] on input "What is the prospect's name?*" at bounding box center [873, 290] width 761 height 31
type input "Cardworks - D&O"
click at [857, 373] on button "Add file(s)" at bounding box center [873, 377] width 763 height 40
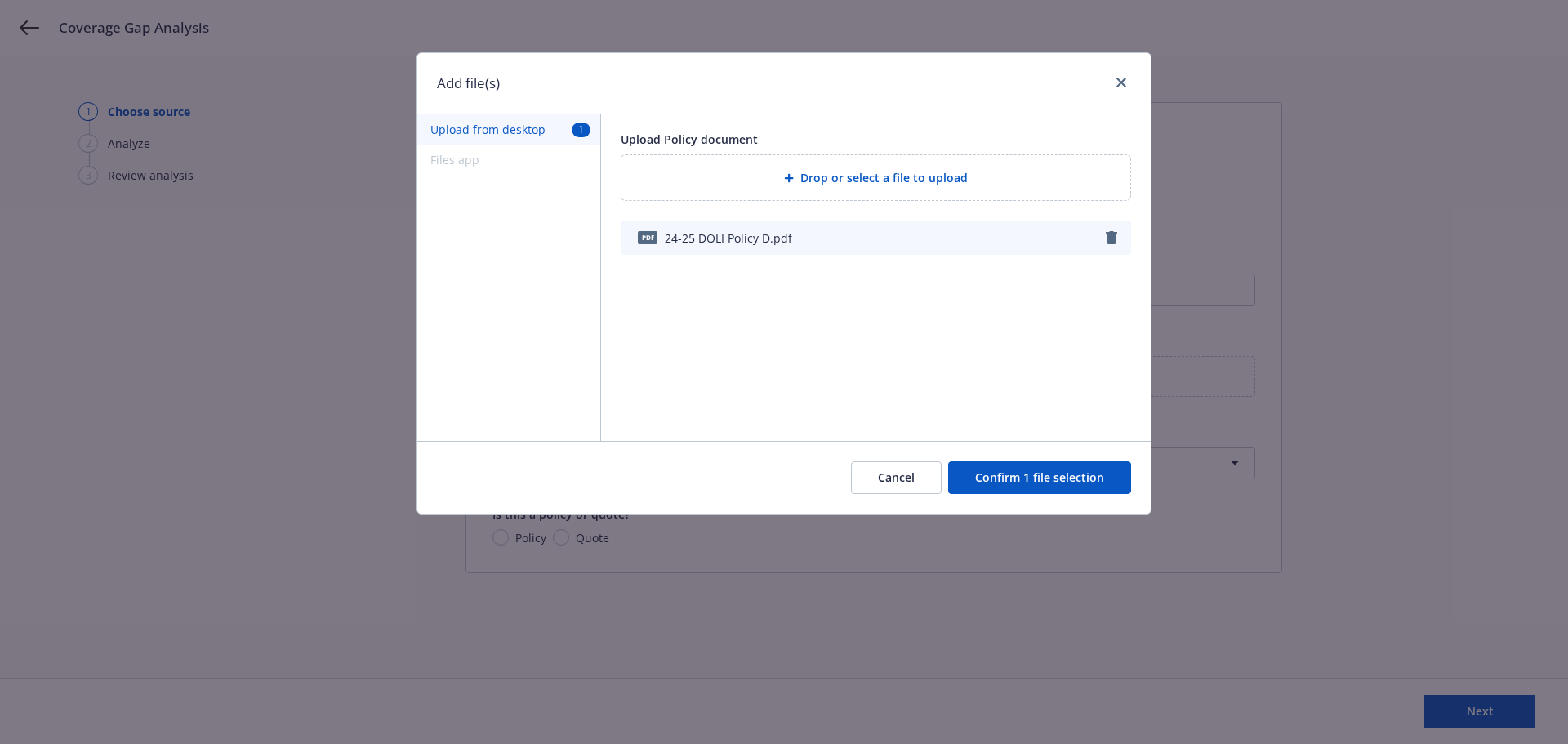
click at [998, 470] on button "Confirm 1 file selection" at bounding box center [1039, 479] width 183 height 33
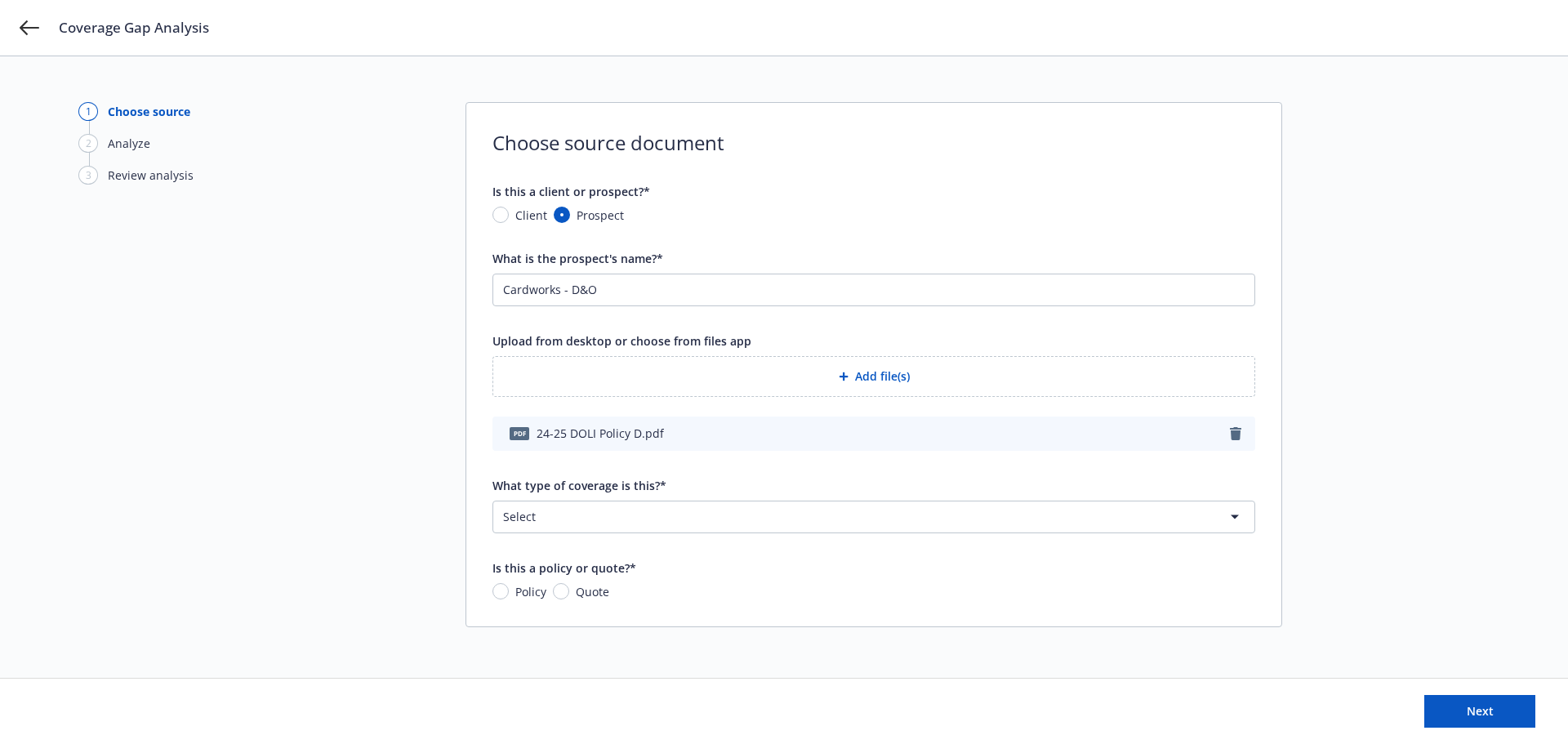
click at [593, 516] on html "Coverage Gap Analysis 1 Choose source 2 Analyze 3 Review analysis Choose source…" at bounding box center [784, 372] width 1568 height 744
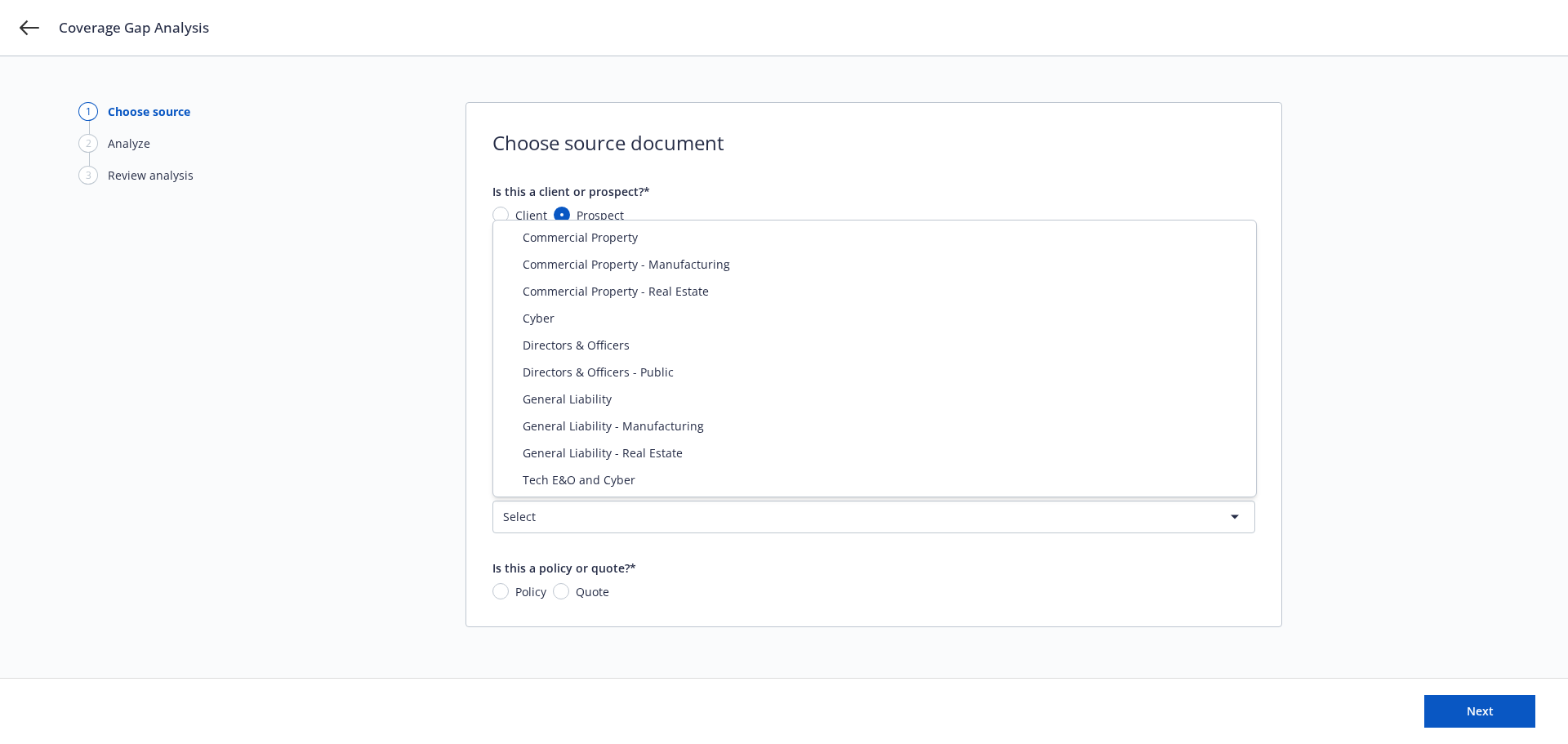
select select "DIRECTORS_AND_OFFICERS"
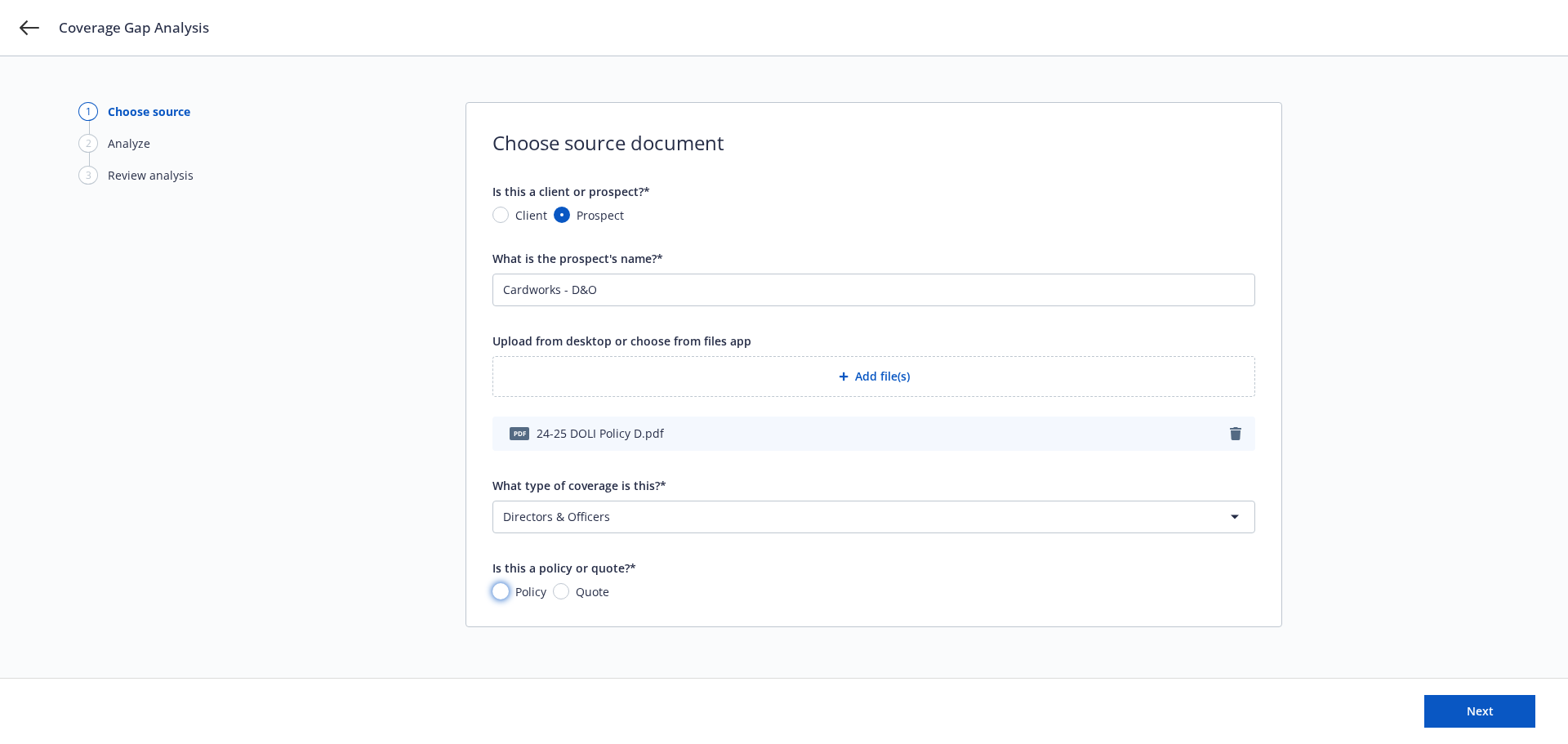
click at [506, 593] on input "Policy" at bounding box center [500, 592] width 17 height 17
radio input "true"
click at [1484, 712] on span "Next" at bounding box center [1480, 711] width 27 height 16
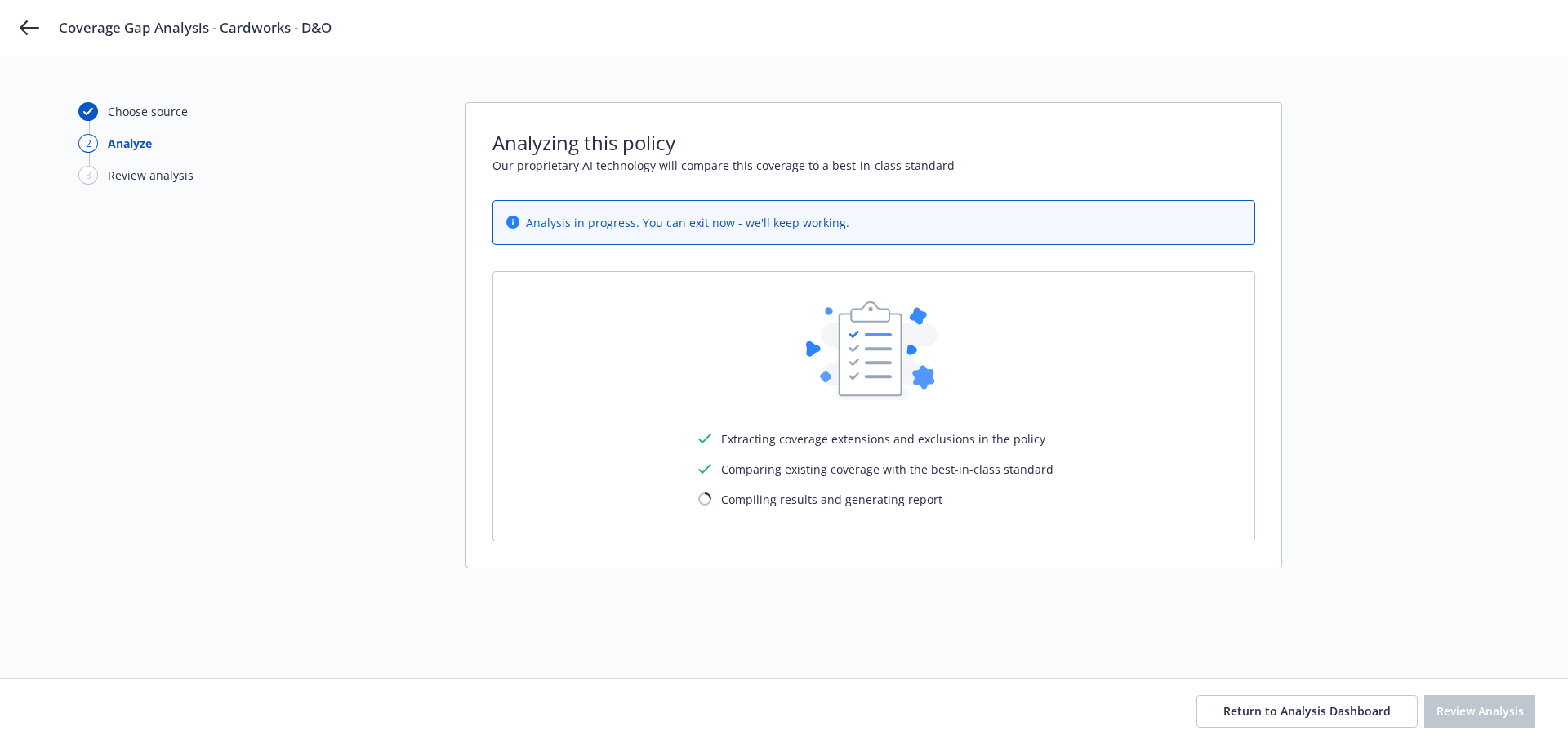
click at [847, 246] on div "Analysis in progress. You can exit now - we'll keep working. Extracting coverag…" at bounding box center [873, 371] width 763 height 342
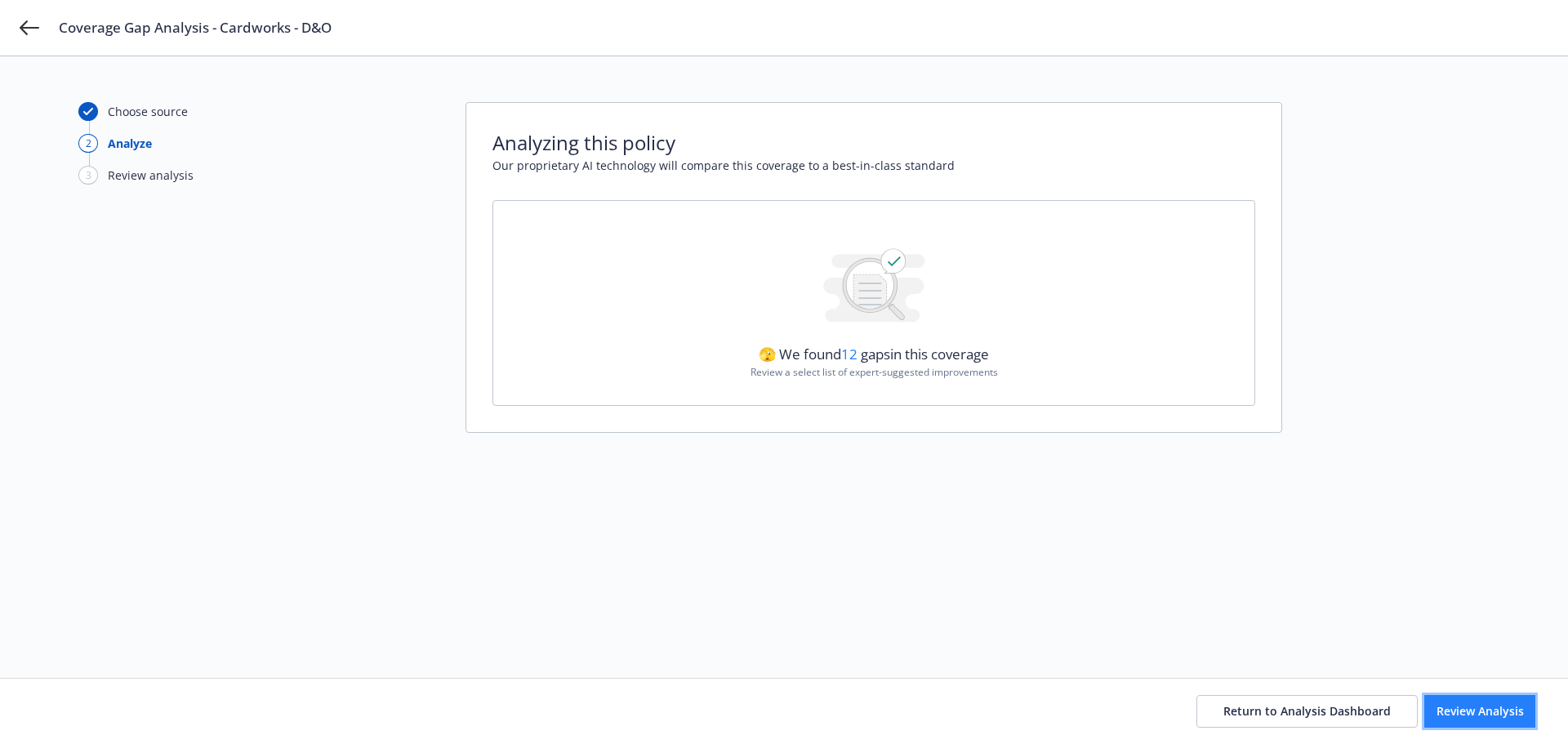
click at [1445, 705] on span "Review Analysis" at bounding box center [1480, 711] width 87 height 16
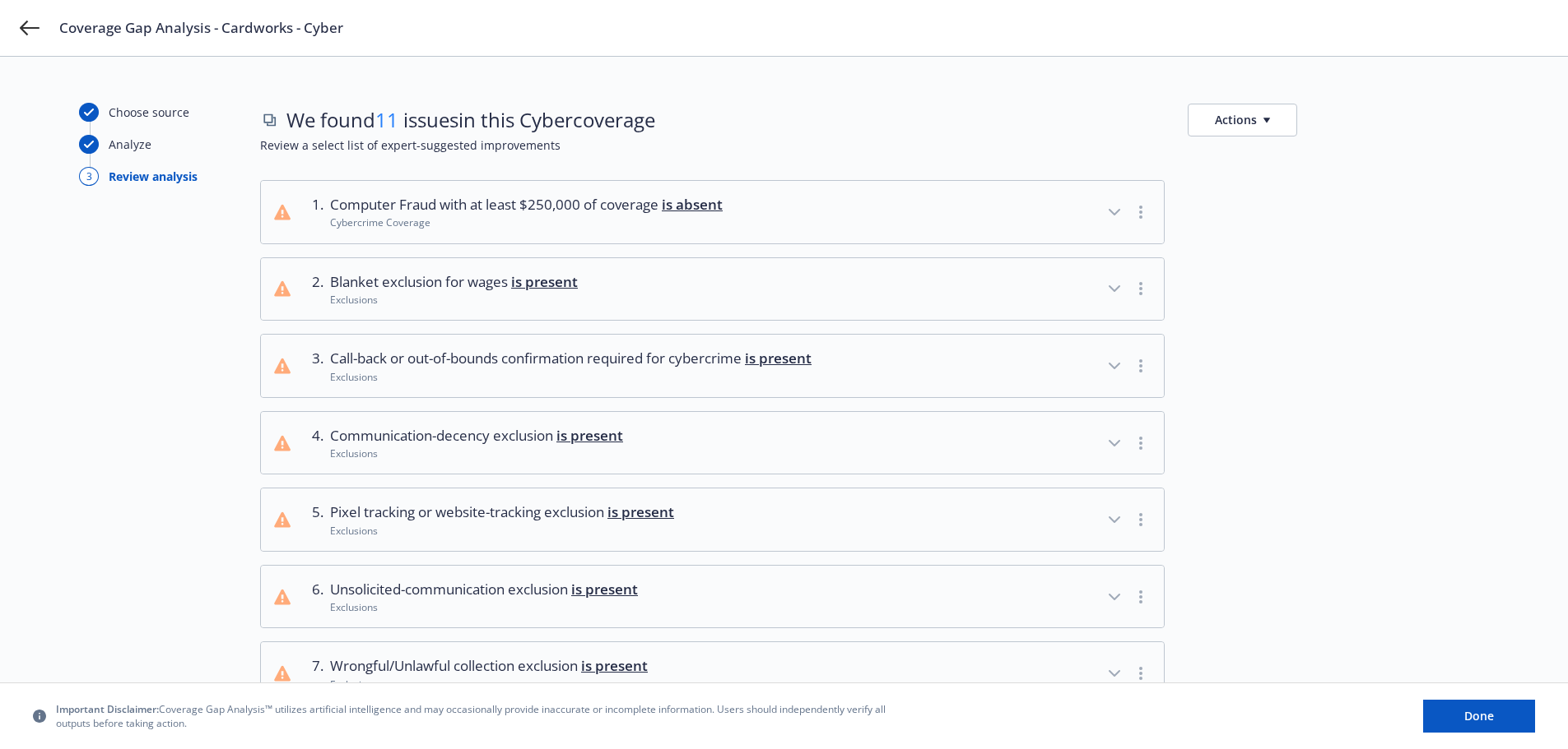
click at [1266, 123] on button "Actions" at bounding box center [1242, 120] width 109 height 33
click at [956, 160] on div "We found 11 issues in this Cyber coverage Actions Review a select list of exper…" at bounding box center [874, 141] width 1228 height 78
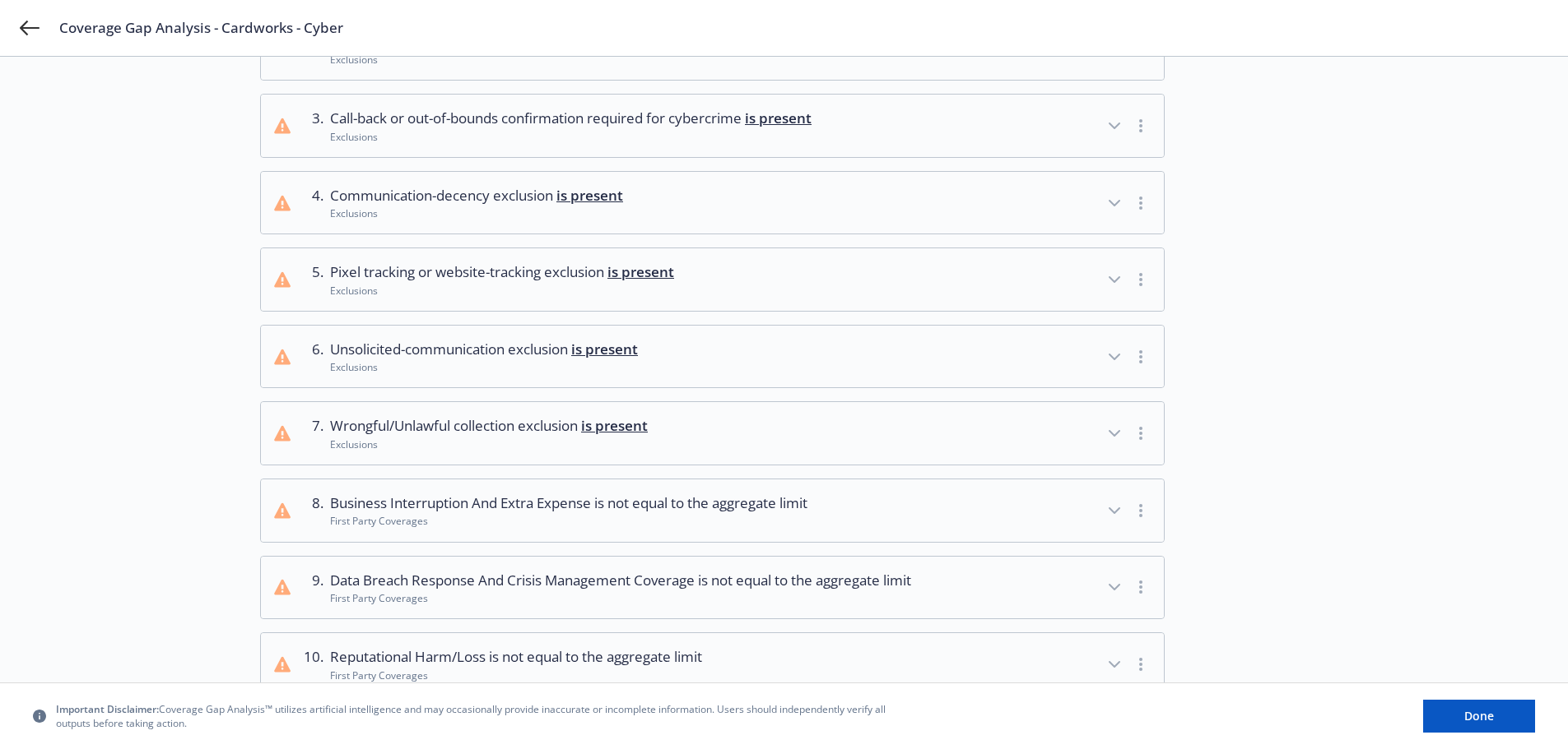
scroll to position [449, 0]
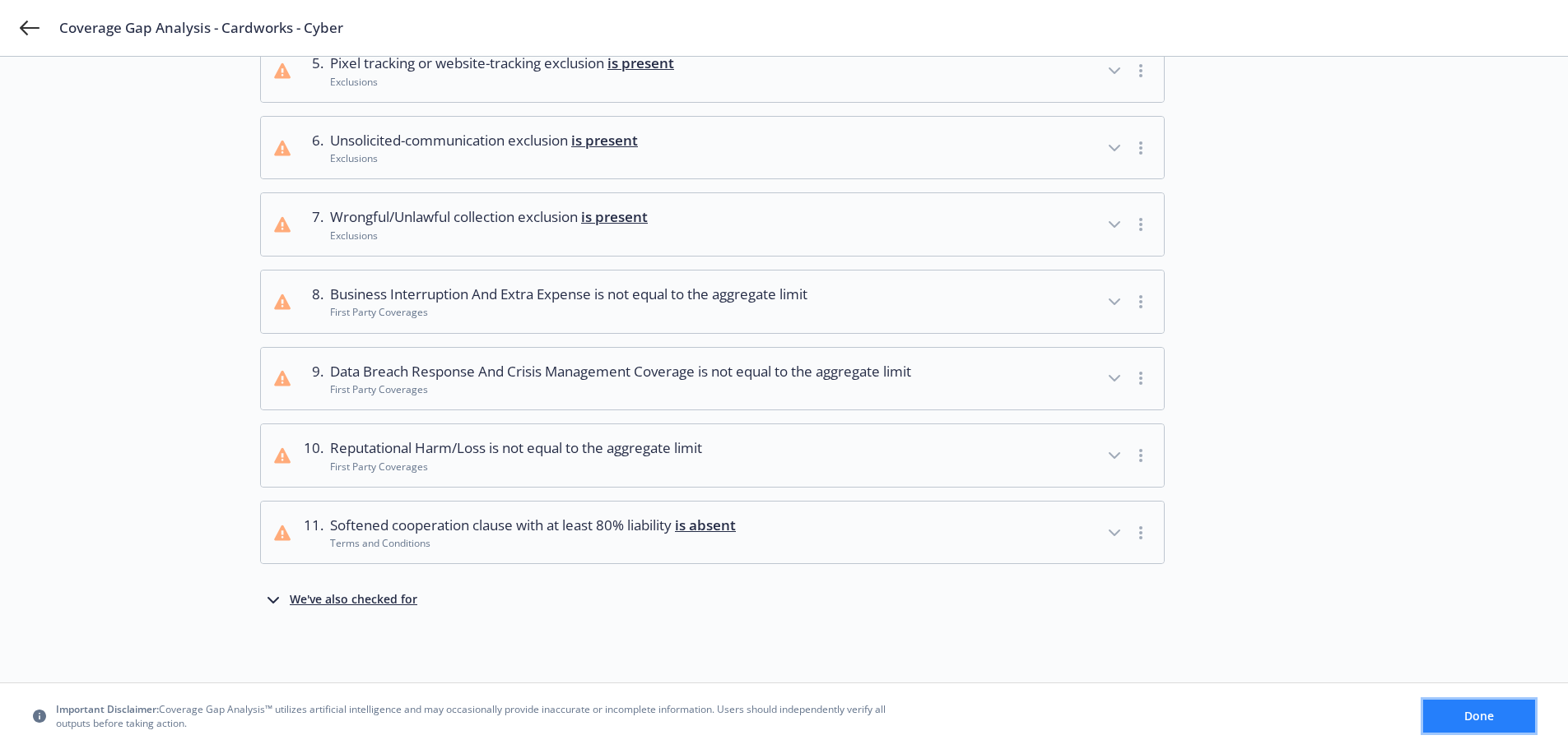
click at [1471, 727] on button "Done" at bounding box center [1478, 717] width 112 height 33
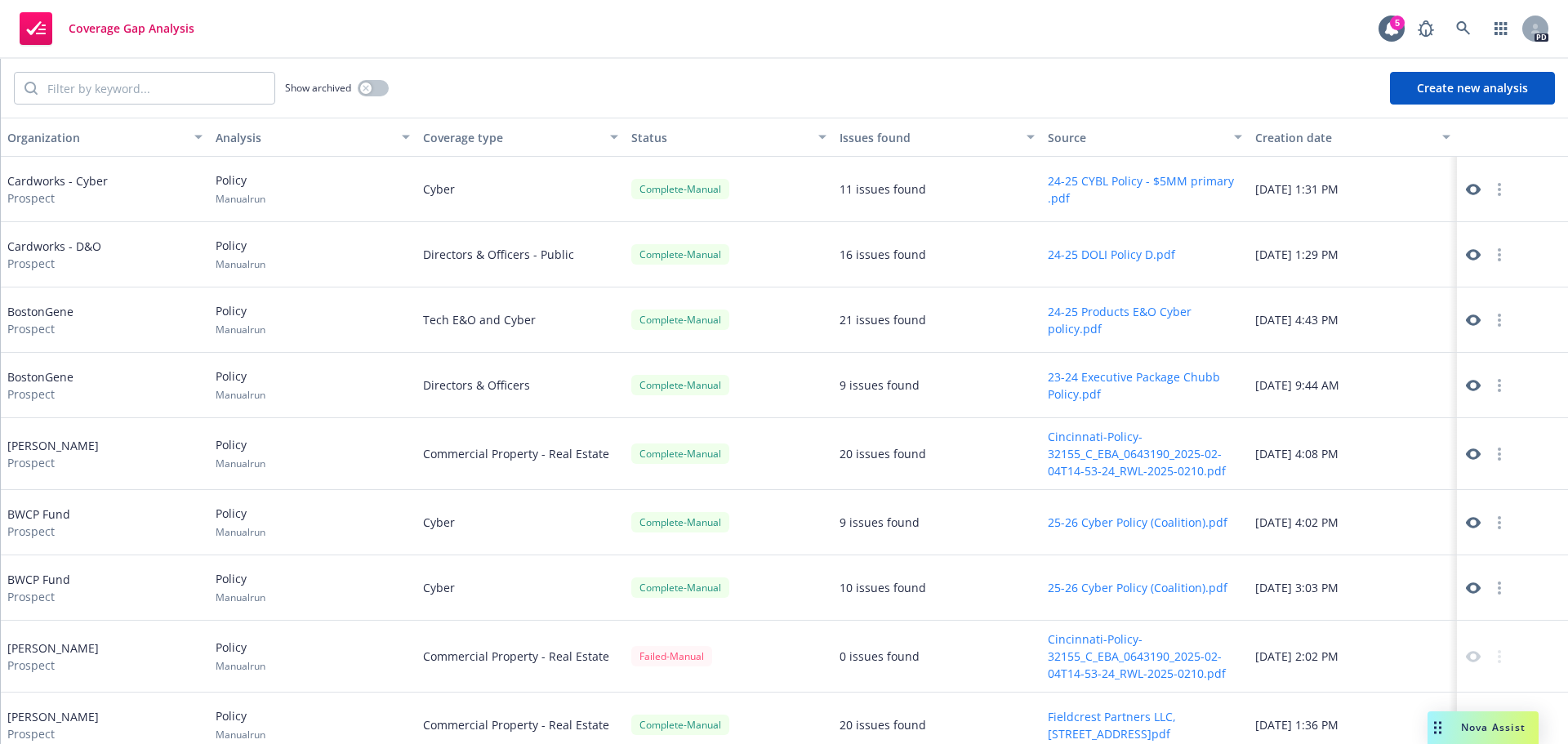
click at [1466, 189] on icon at bounding box center [1473, 189] width 15 height 15
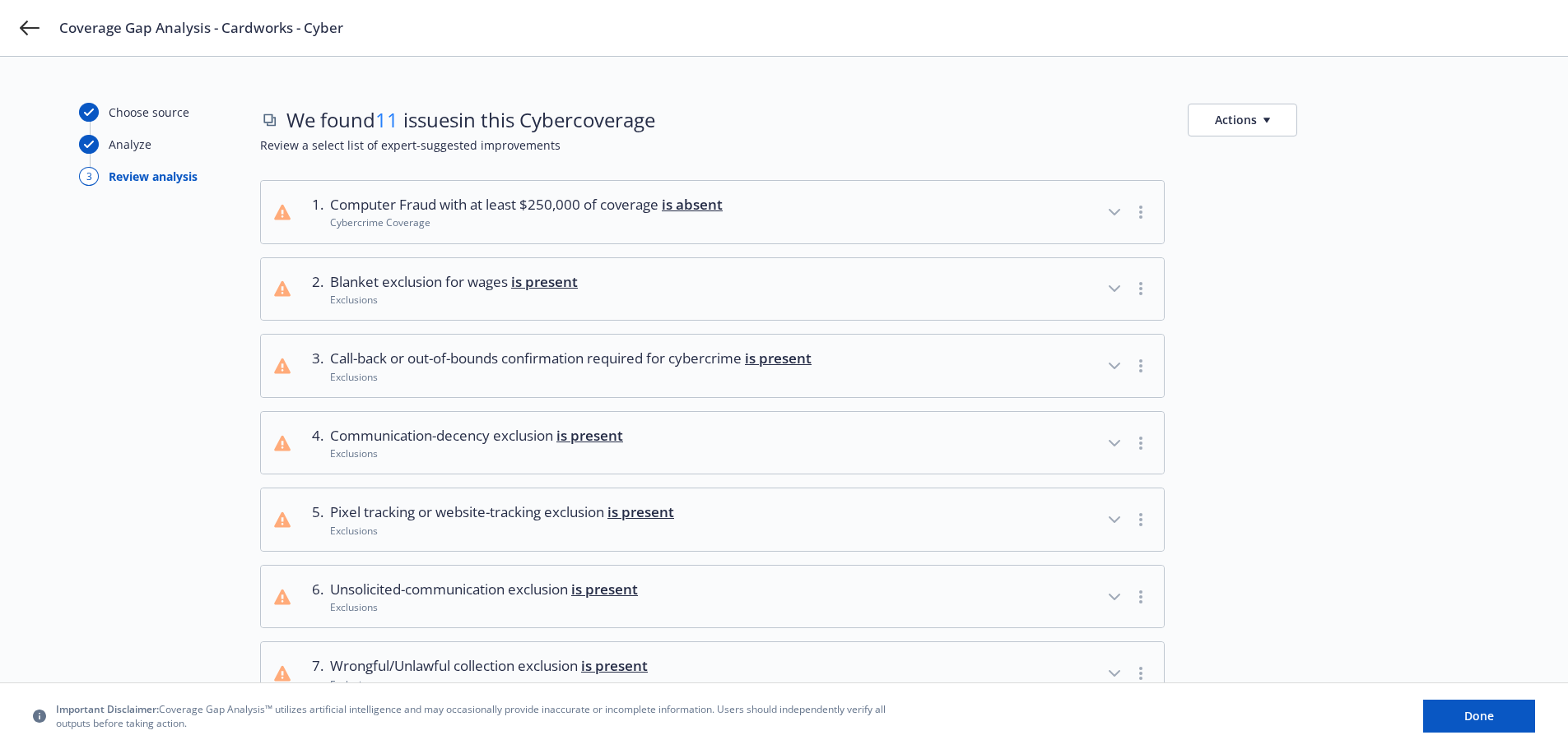
click at [1270, 125] on button "Actions" at bounding box center [1242, 120] width 109 height 33
click at [1271, 159] on link "Copy list of issues" at bounding box center [1321, 157] width 265 height 33
click at [782, 117] on div "We found 11 issues in this Cyber coverage Actions" at bounding box center [874, 119] width 1228 height 33
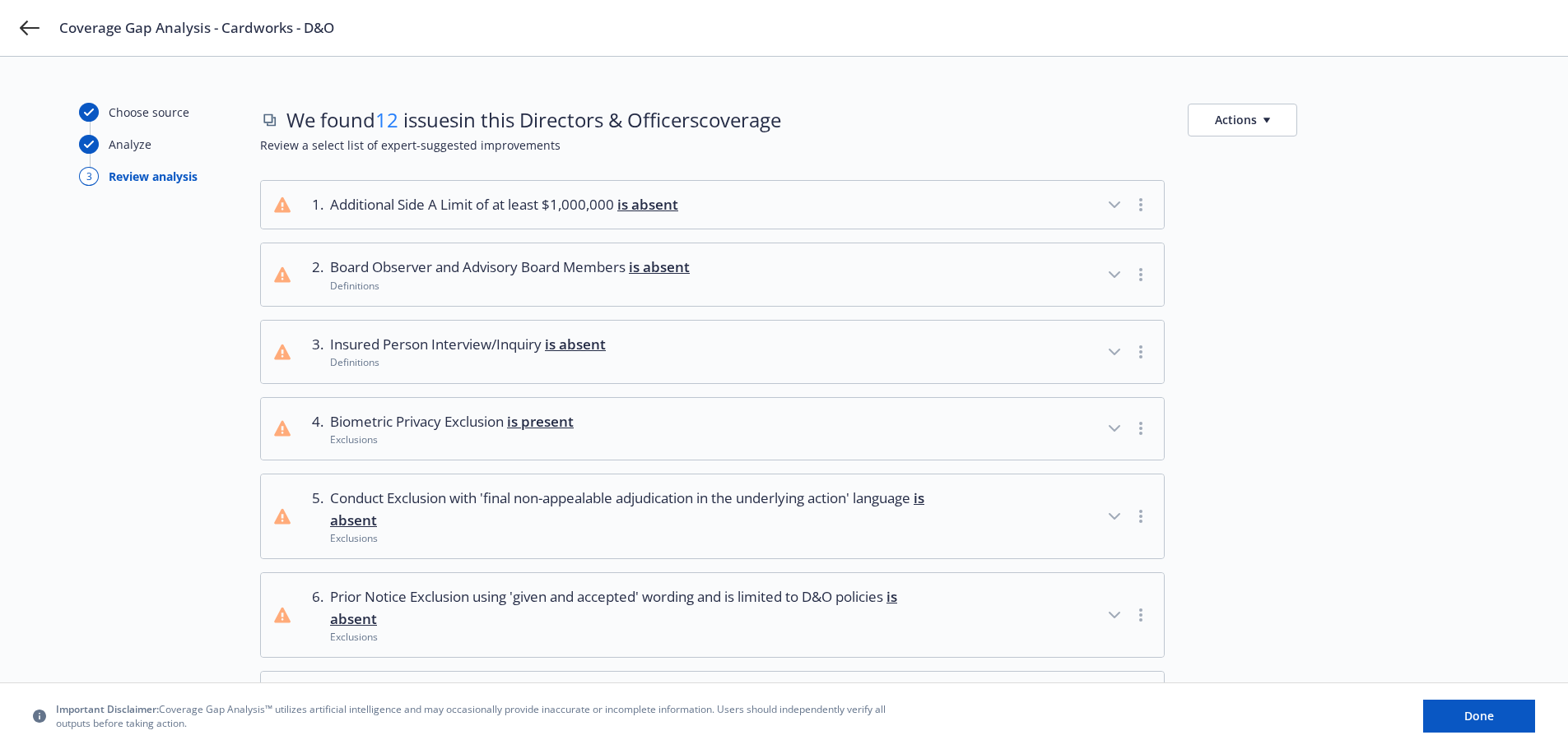
click at [1241, 129] on button "Actions" at bounding box center [1242, 120] width 109 height 33
click at [1148, 129] on div "We found 12 issues in this Directors & Officers coverage Actions" at bounding box center [874, 119] width 1228 height 33
